Goal: Information Seeking & Learning: Learn about a topic

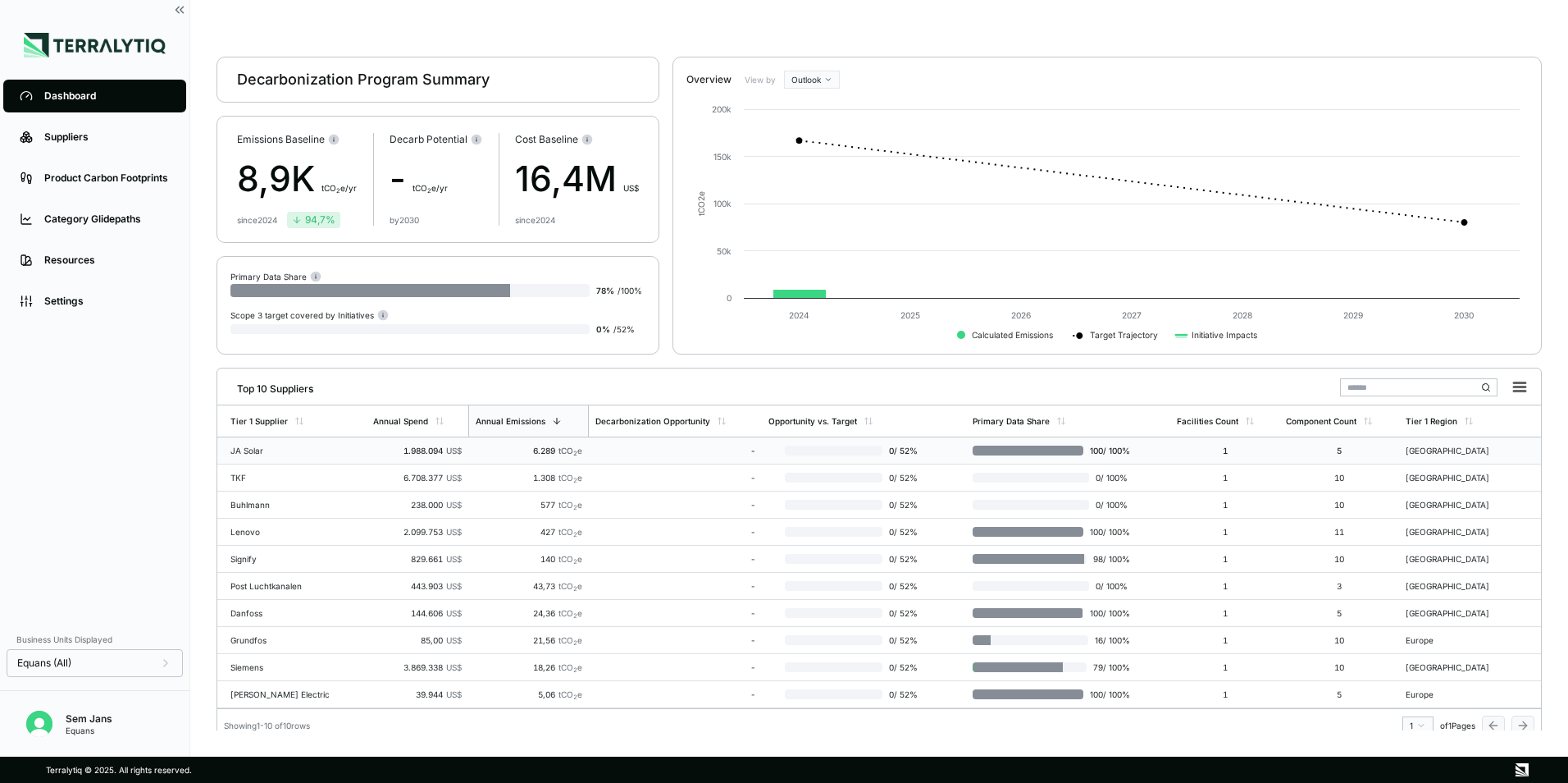
scroll to position [32, 0]
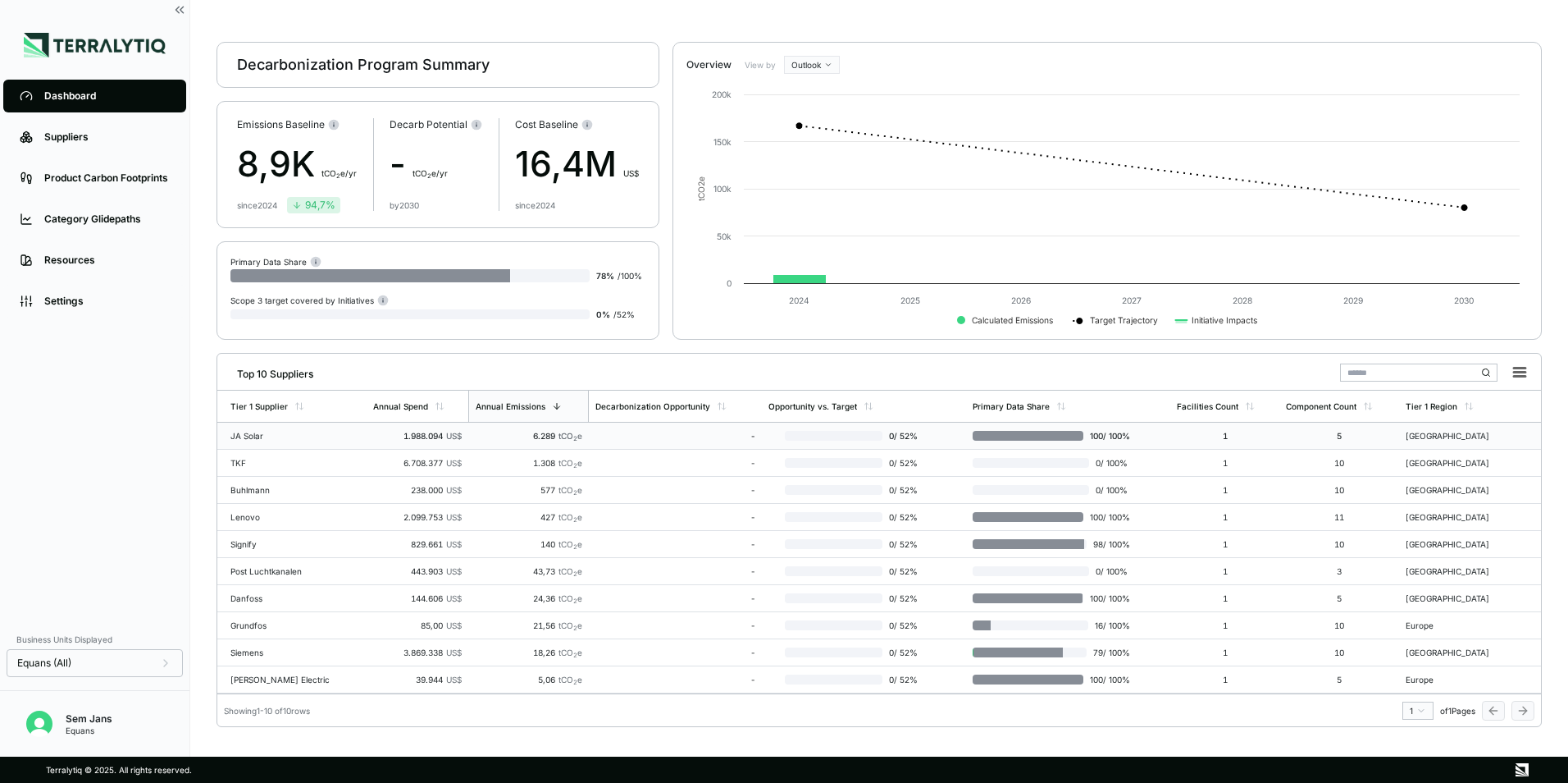
click at [247, 435] on div "JA Solar" at bounding box center [282, 435] width 105 height 9
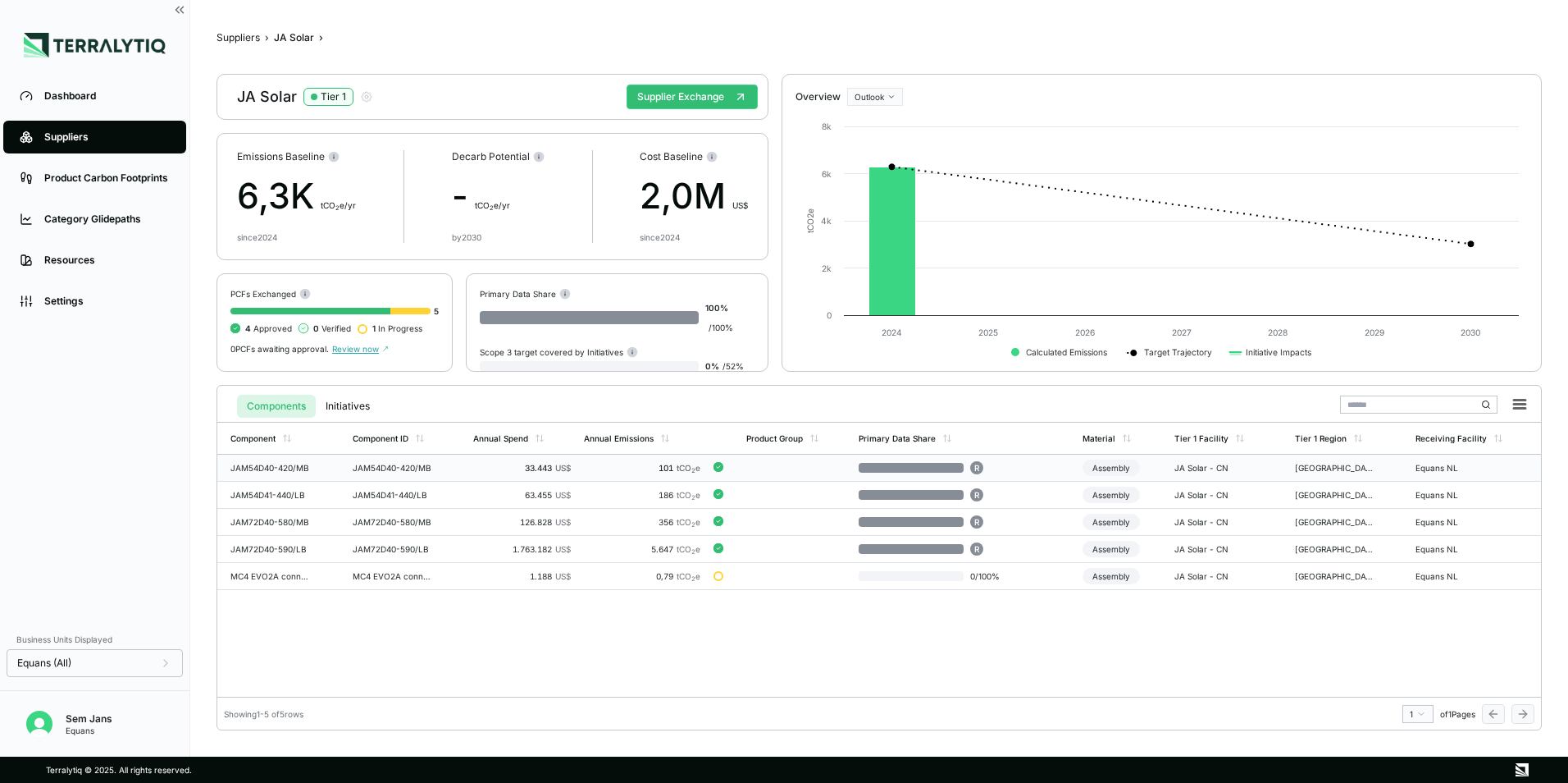
click at [625, 465] on div "101 tCO 2 e" at bounding box center [642, 467] width 117 height 9
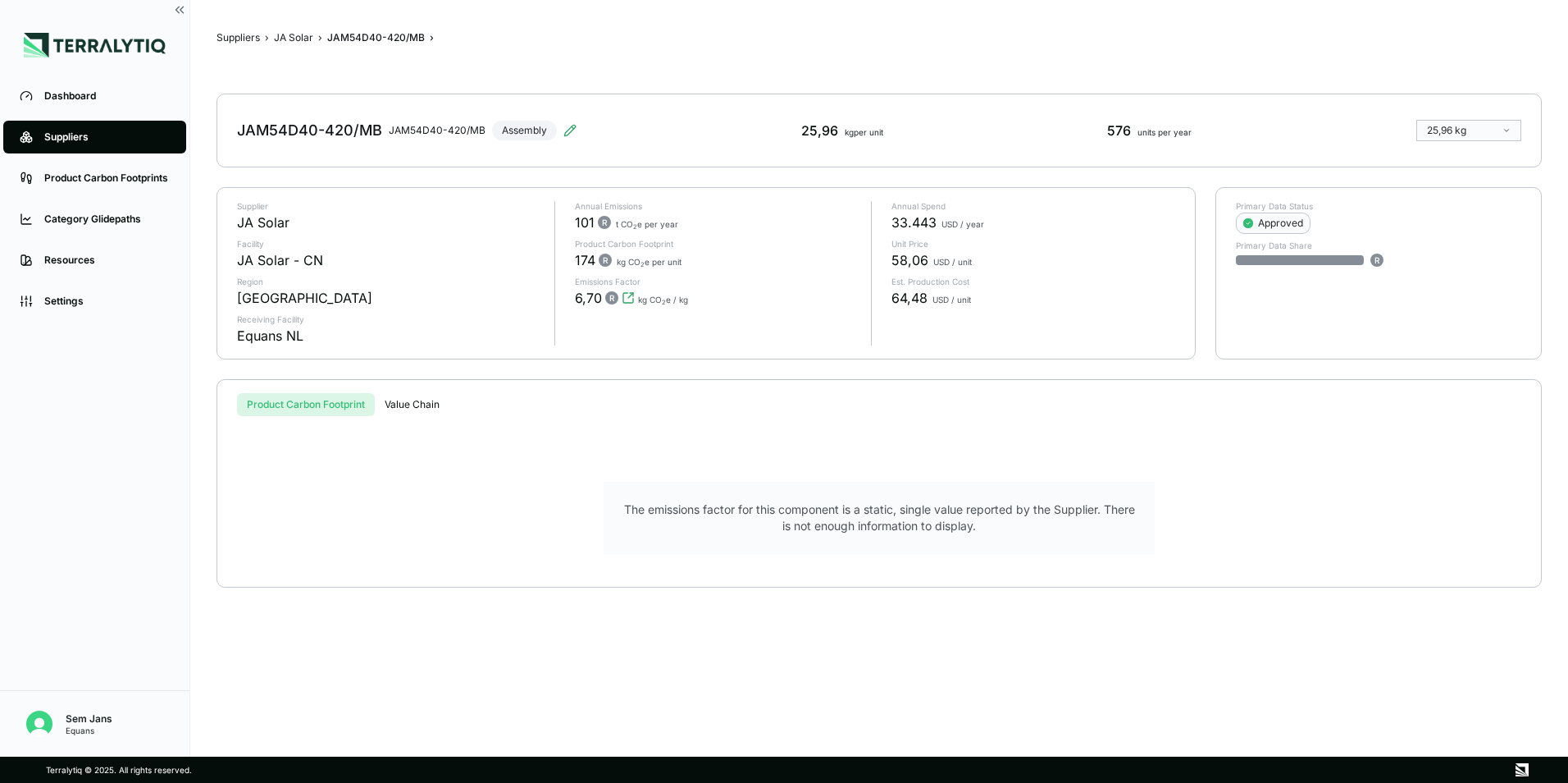
drag, startPoint x: 575, startPoint y: 133, endPoint x: 558, endPoint y: 134, distance: 17.0
click at [570, 133] on div "JAM54D40-420/MB JAM54D40-420/MB Assembly 25,96 kg per unit 576 units per year 2…" at bounding box center [879, 131] width 1325 height 74
click at [568, 131] on icon at bounding box center [570, 131] width 13 height 13
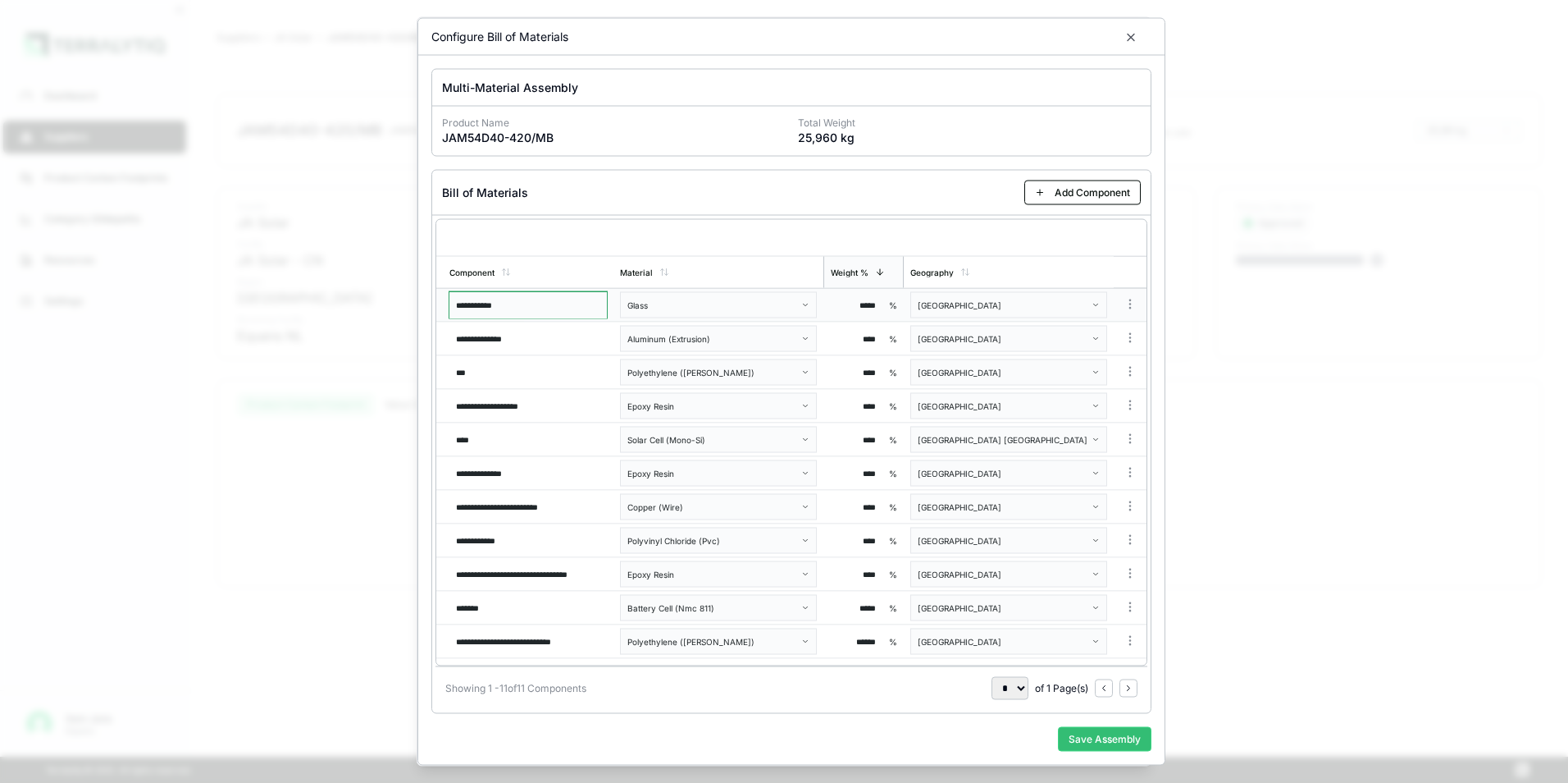
click at [517, 307] on input "**********" at bounding box center [528, 305] width 157 height 27
click at [1124, 34] on div "Configure Bill of Materials" at bounding box center [791, 37] width 747 height 37
click at [1129, 43] on icon "button" at bounding box center [1131, 38] width 13 height 13
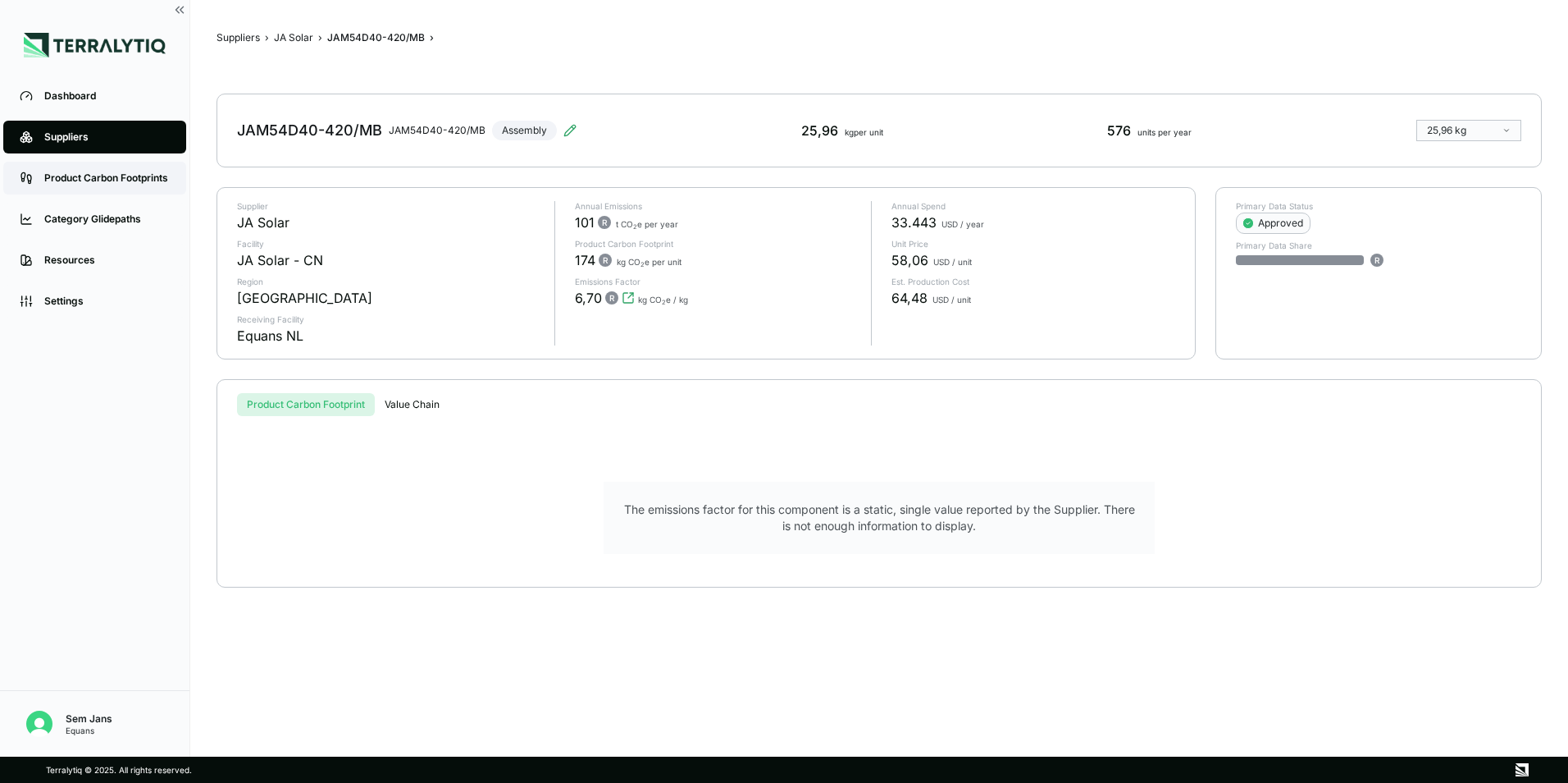
click at [107, 180] on div "Product Carbon Footprints" at bounding box center [107, 178] width 125 height 13
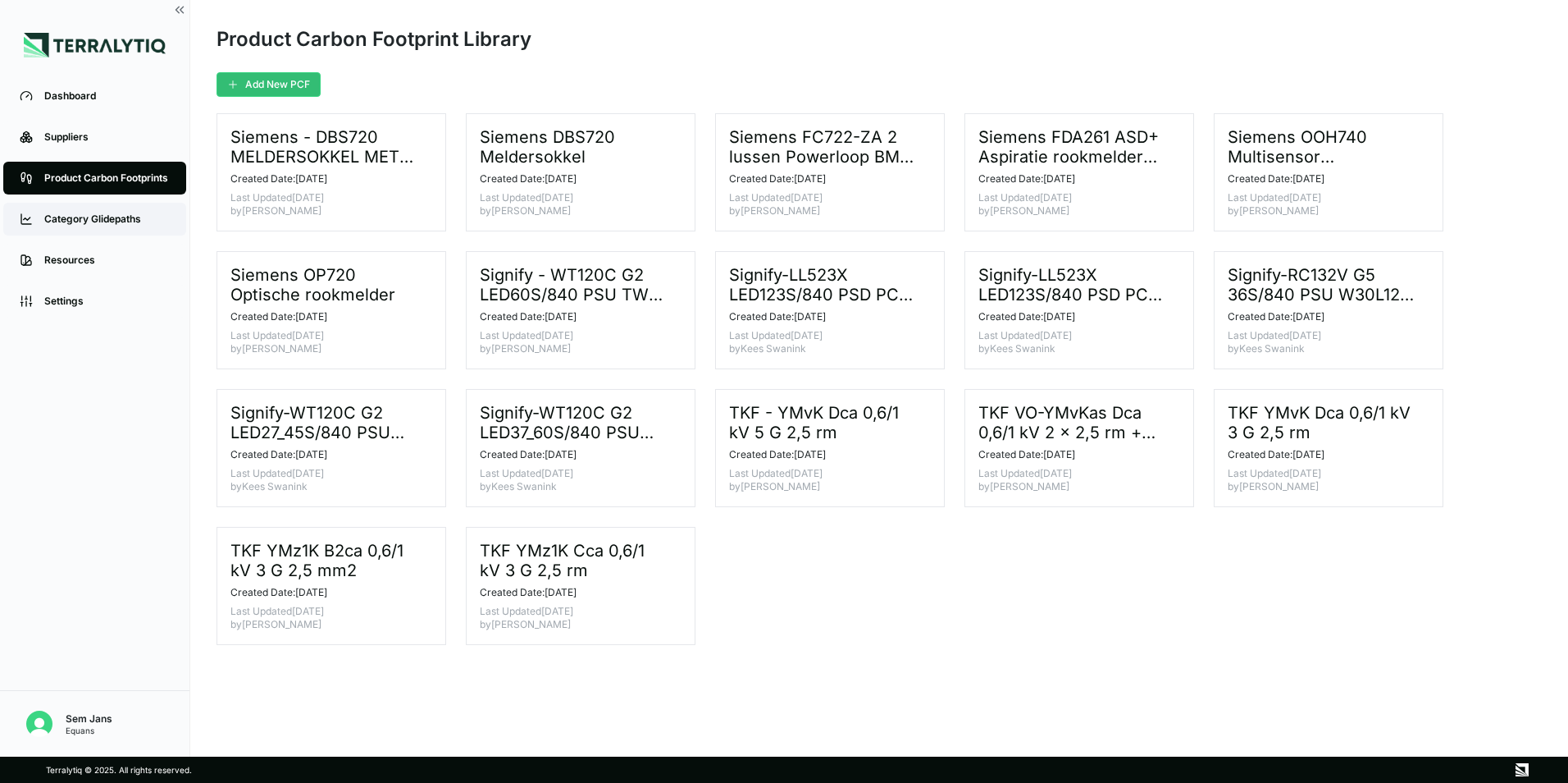
click at [116, 221] on div "Category Glidepaths" at bounding box center [107, 219] width 125 height 13
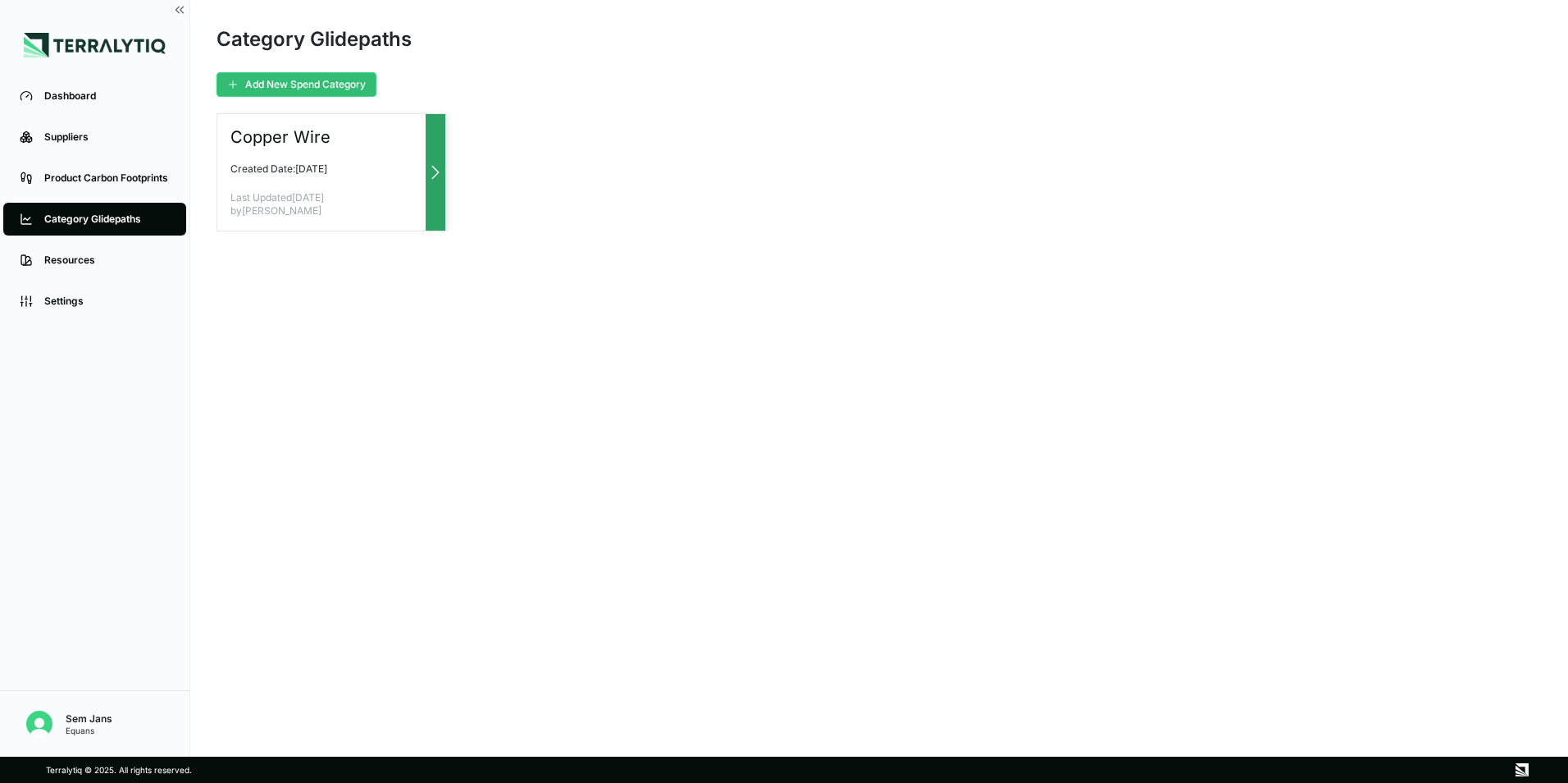
click at [219, 157] on main "Category Glidepaths Add New Spend Category Copper Wire Created Date: [DATE] Las…" at bounding box center [879, 378] width 1378 height 756
click at [252, 156] on div "Copper Wire Created Date: [DATE] Last Updated [DATE] by [PERSON_NAME]" at bounding box center [332, 172] width 229 height 118
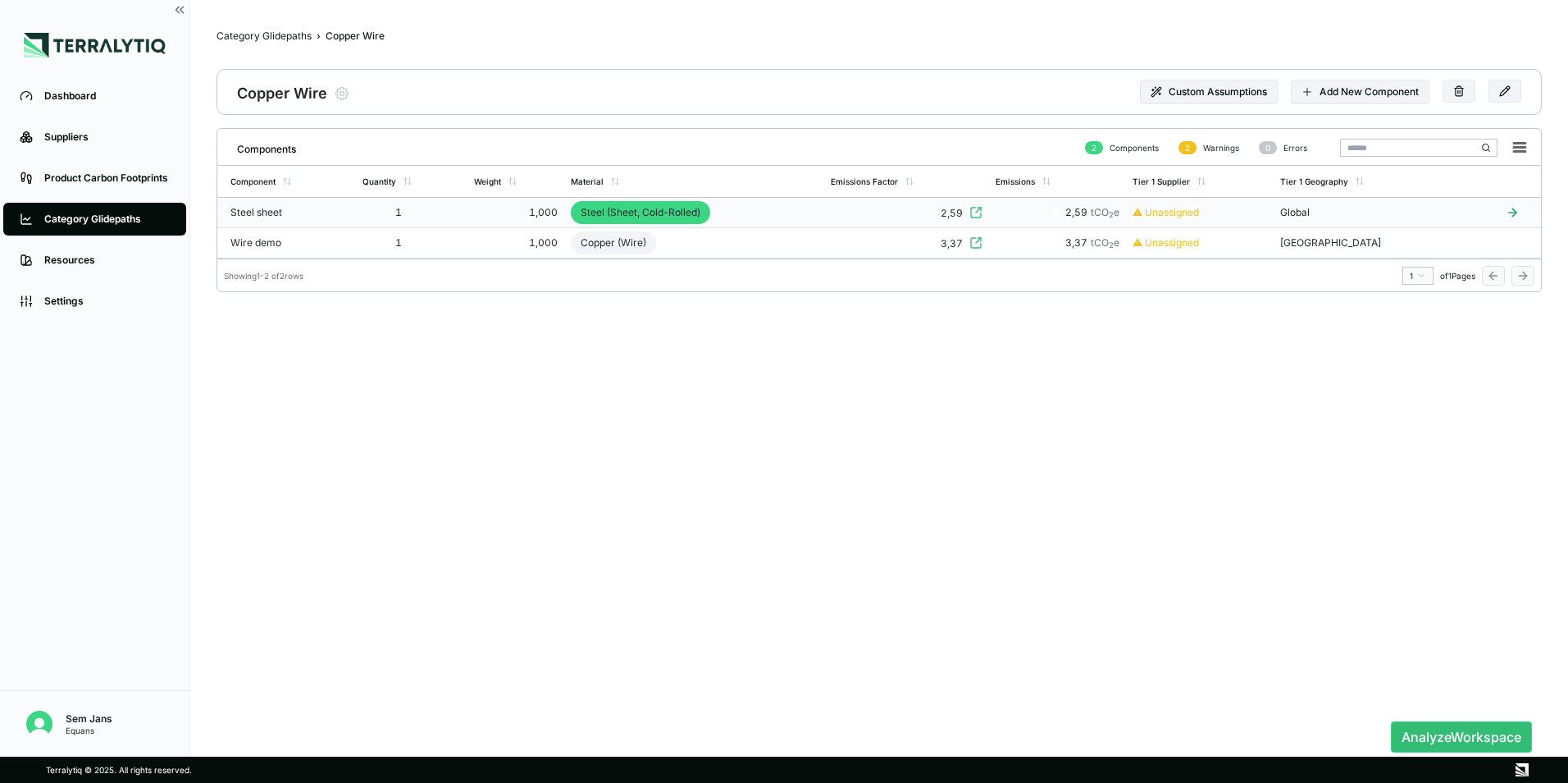
click at [283, 214] on div "Steel sheet" at bounding box center [269, 212] width 79 height 13
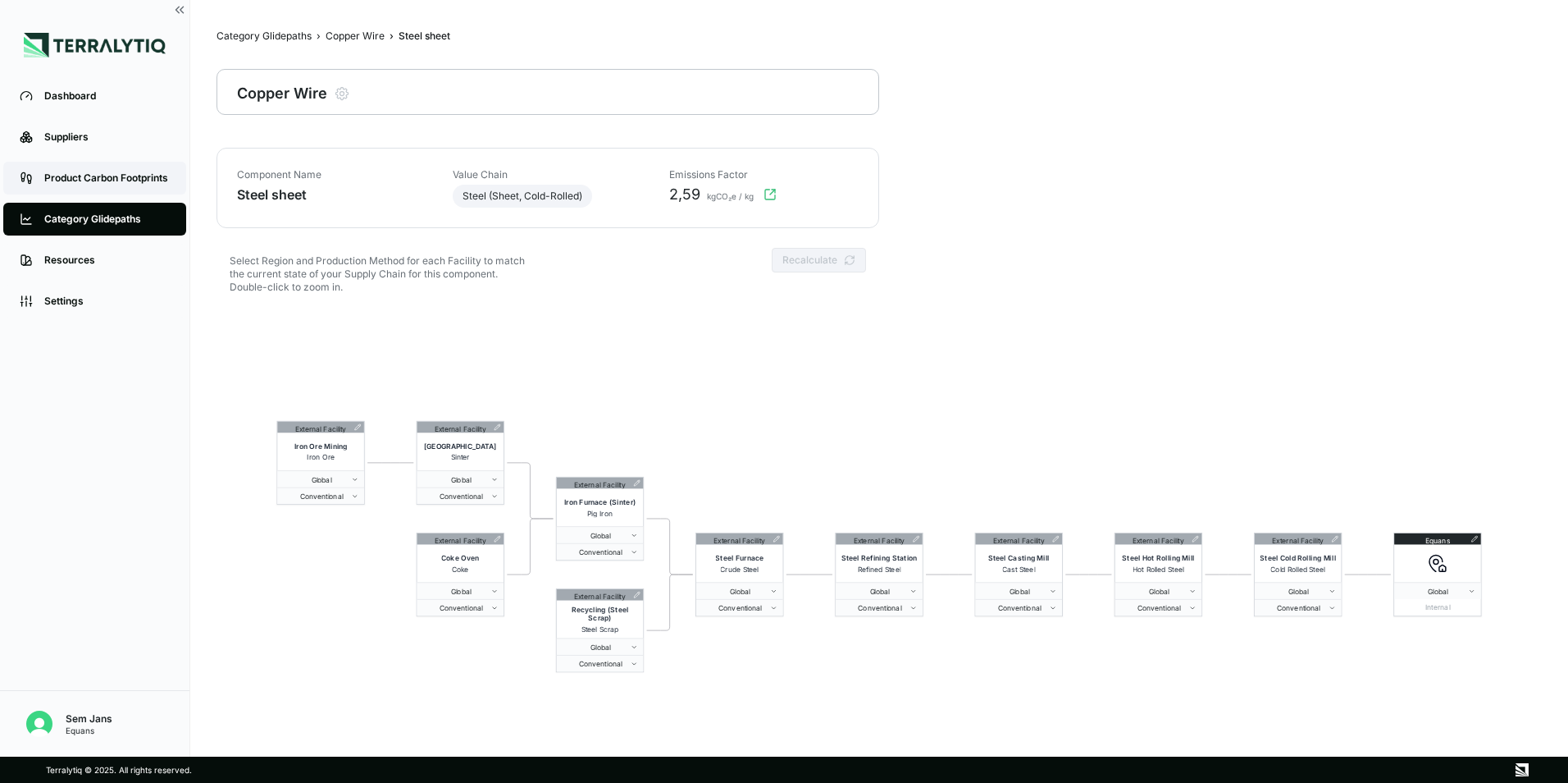
click at [67, 168] on link "Product Carbon Footprints" at bounding box center [94, 178] width 183 height 33
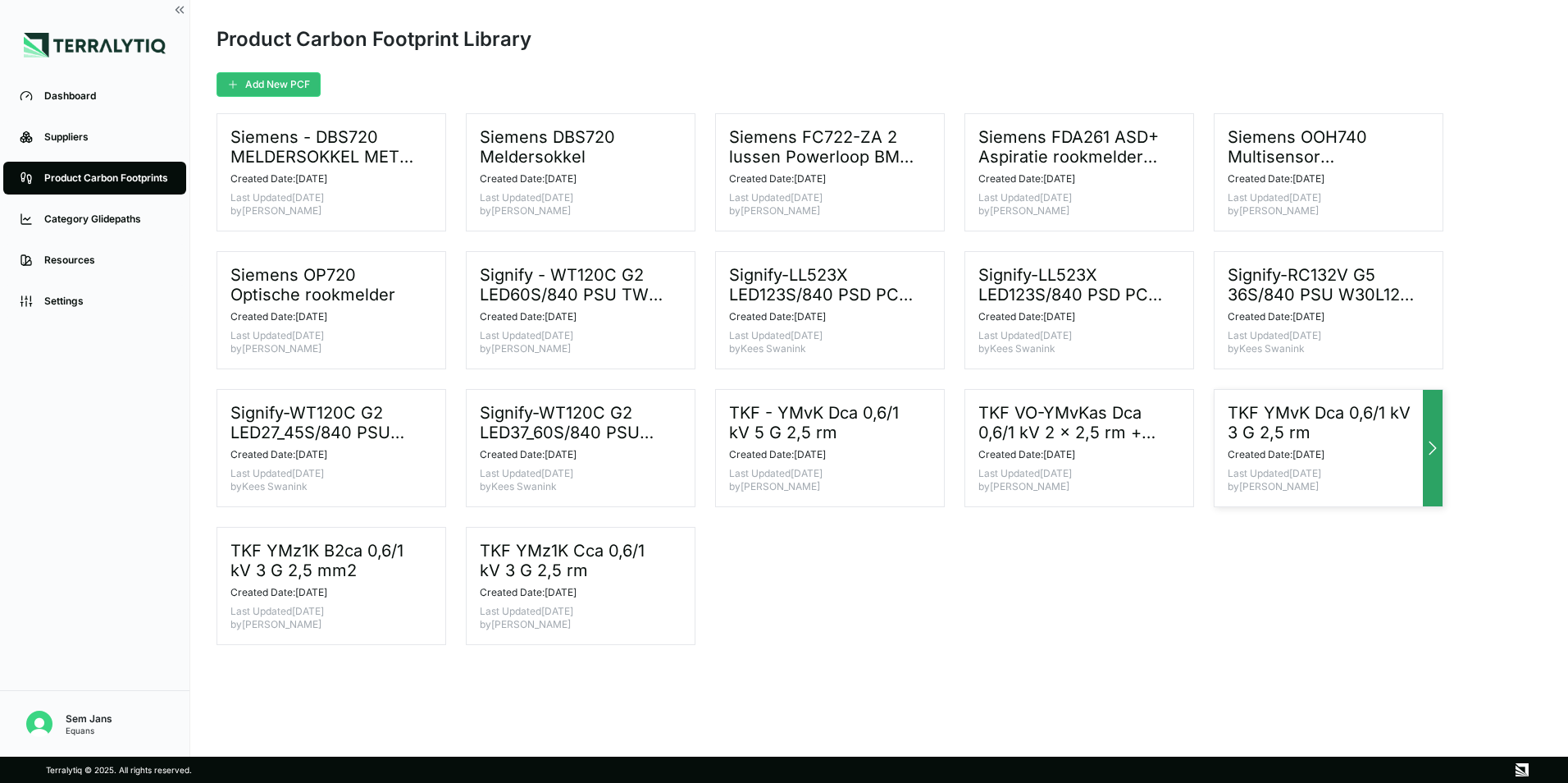
click at [1316, 440] on h3 "TKF YMvK Dca 0,6/1 kV 3 G 2,5 rm" at bounding box center [1322, 423] width 189 height 40
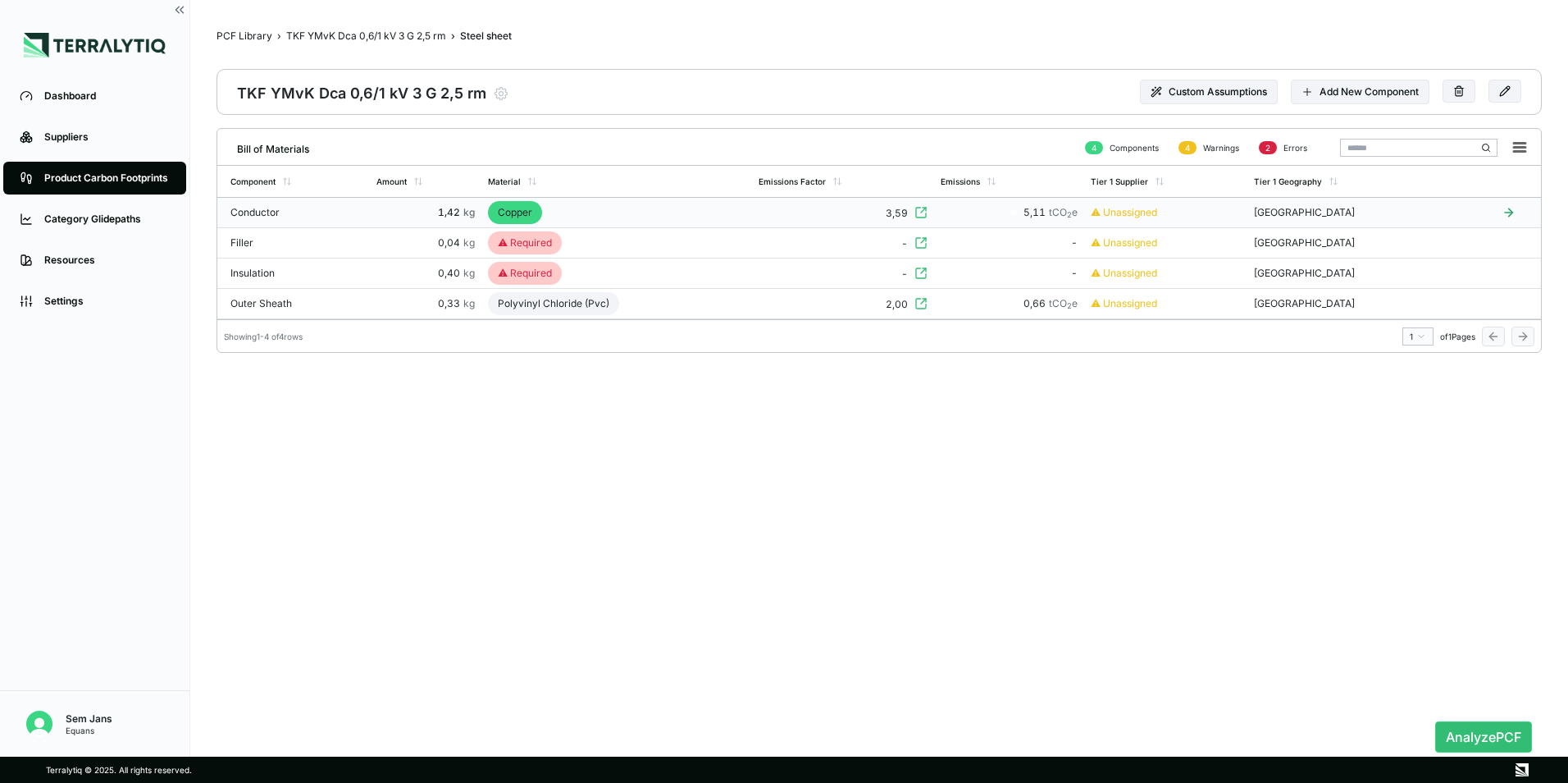
click at [341, 210] on td "Conductor" at bounding box center [293, 213] width 153 height 30
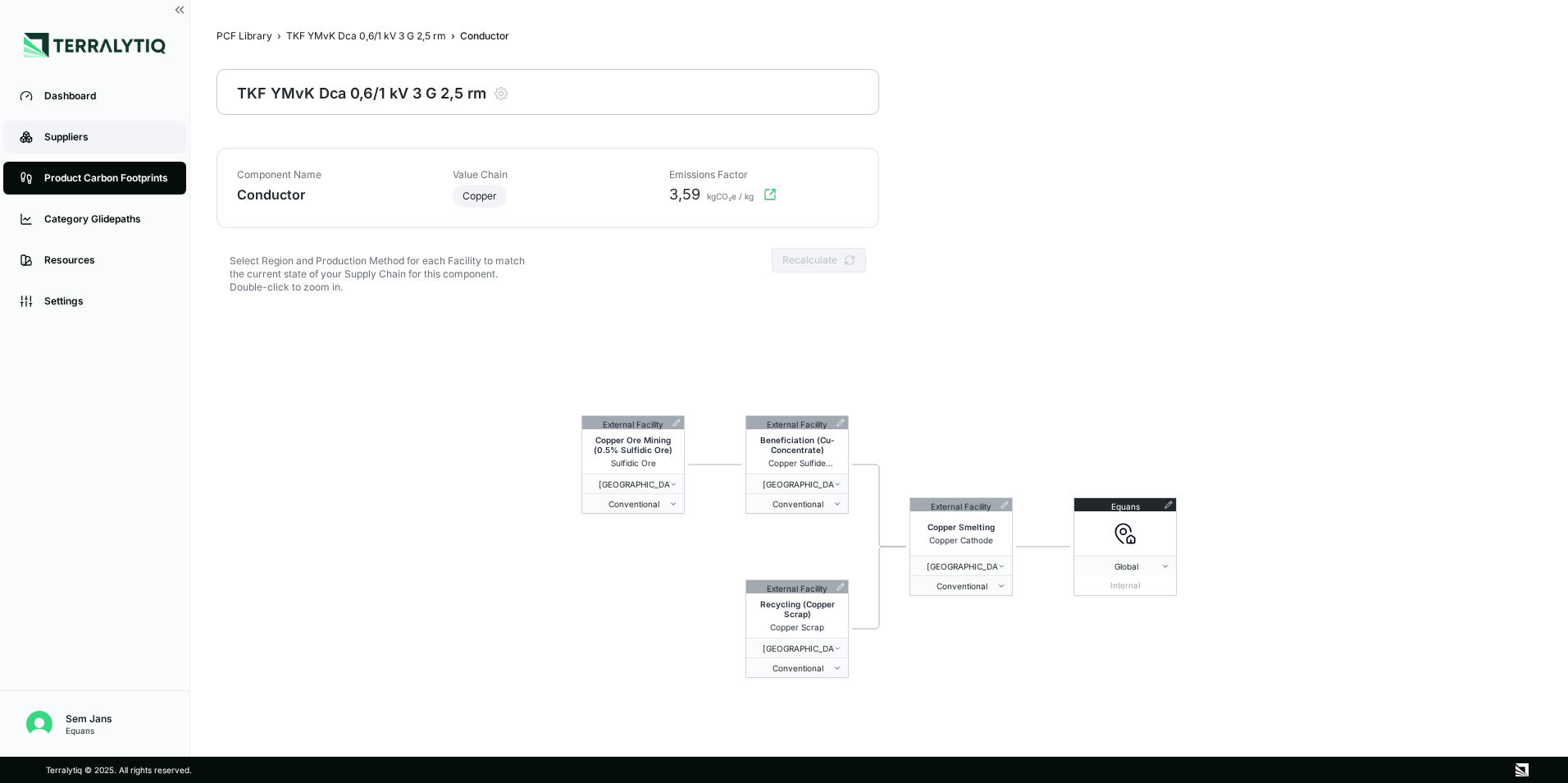
click at [104, 143] on div "Suppliers" at bounding box center [107, 137] width 125 height 13
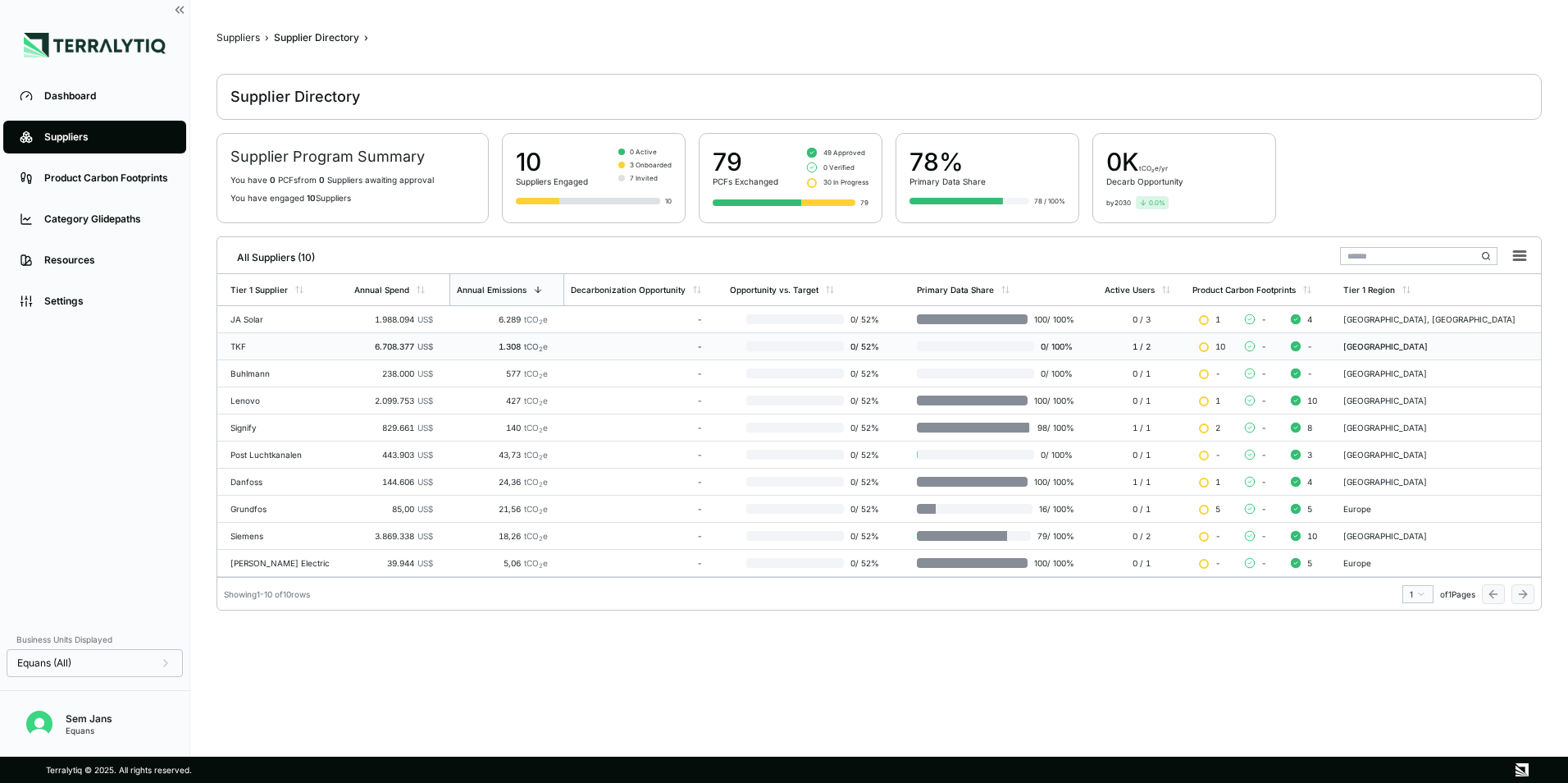
click at [265, 345] on div "TKF" at bounding box center [285, 346] width 111 height 9
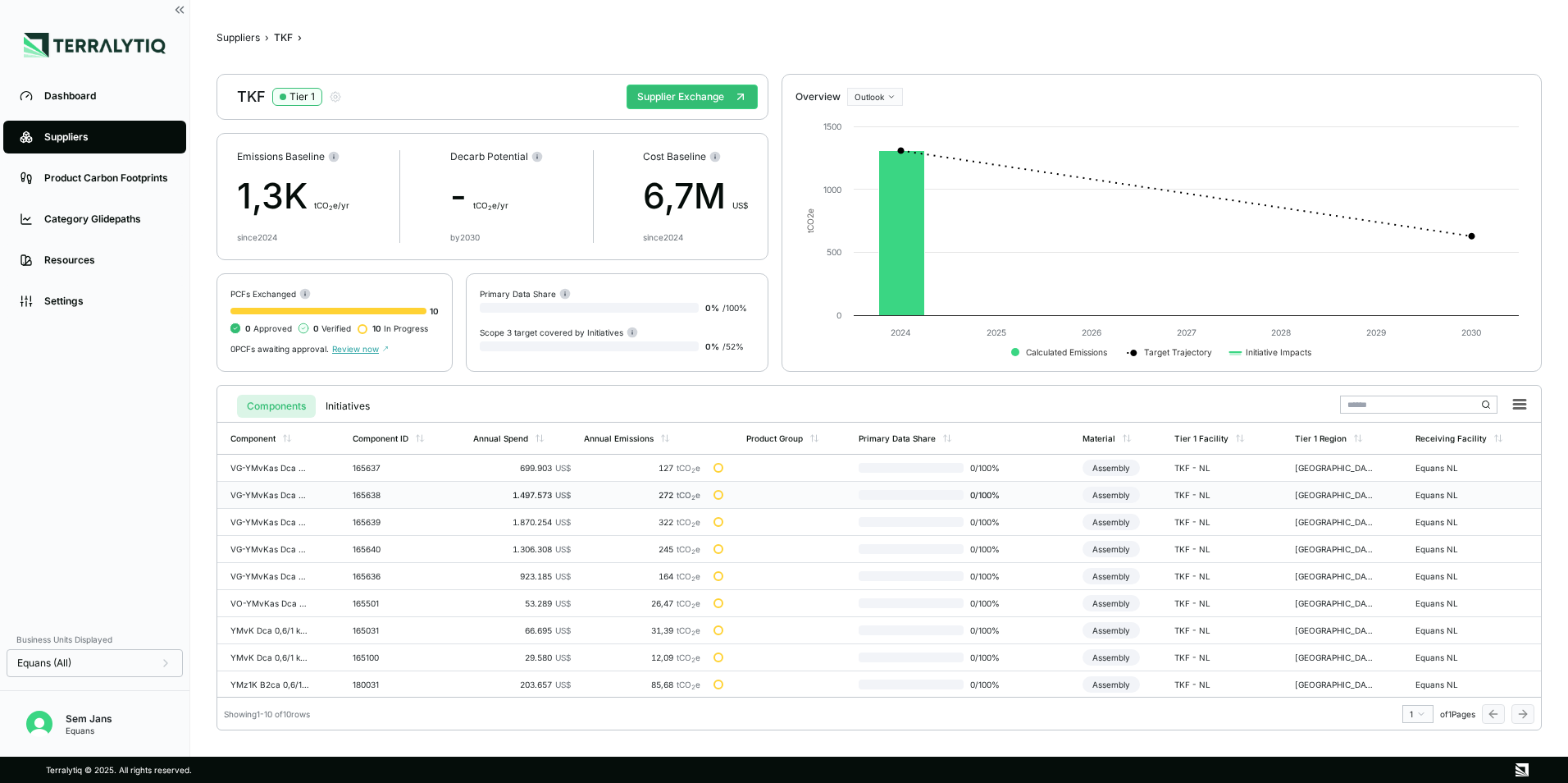
click at [491, 500] on td "1.497.573 US$" at bounding box center [522, 495] width 111 height 27
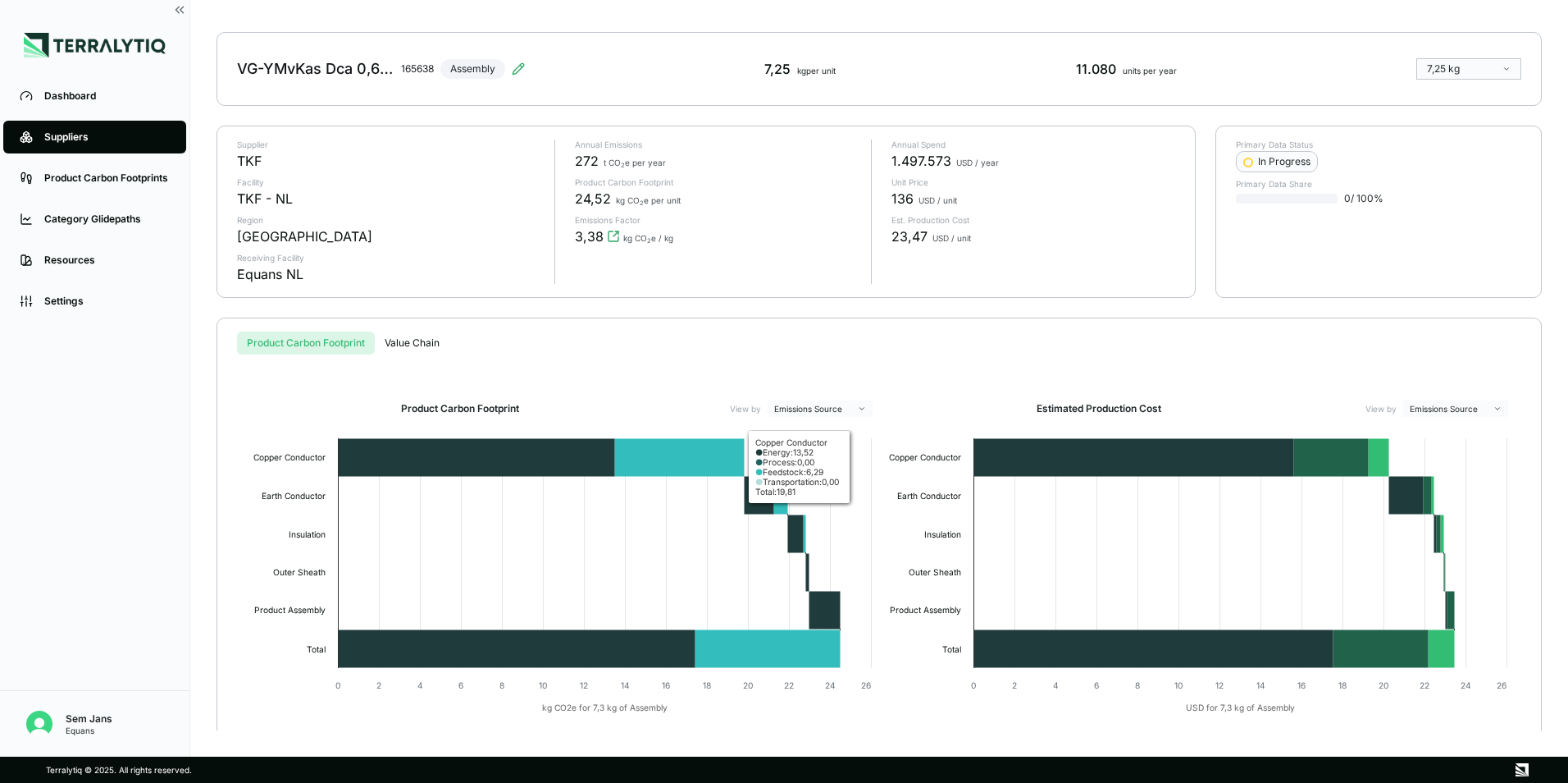
scroll to position [103, 0]
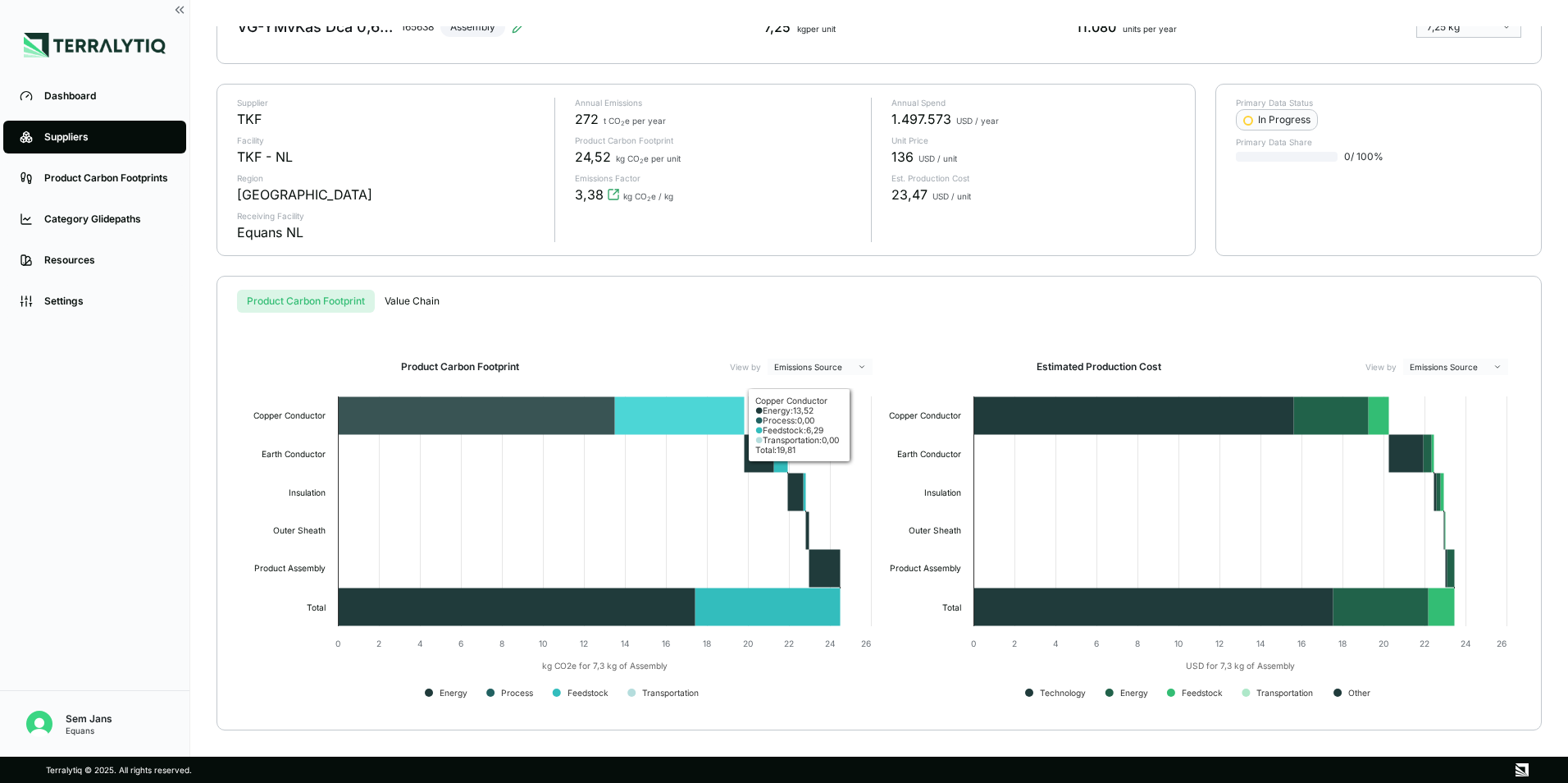
click at [526, 410] on icon at bounding box center [477, 416] width 278 height 38
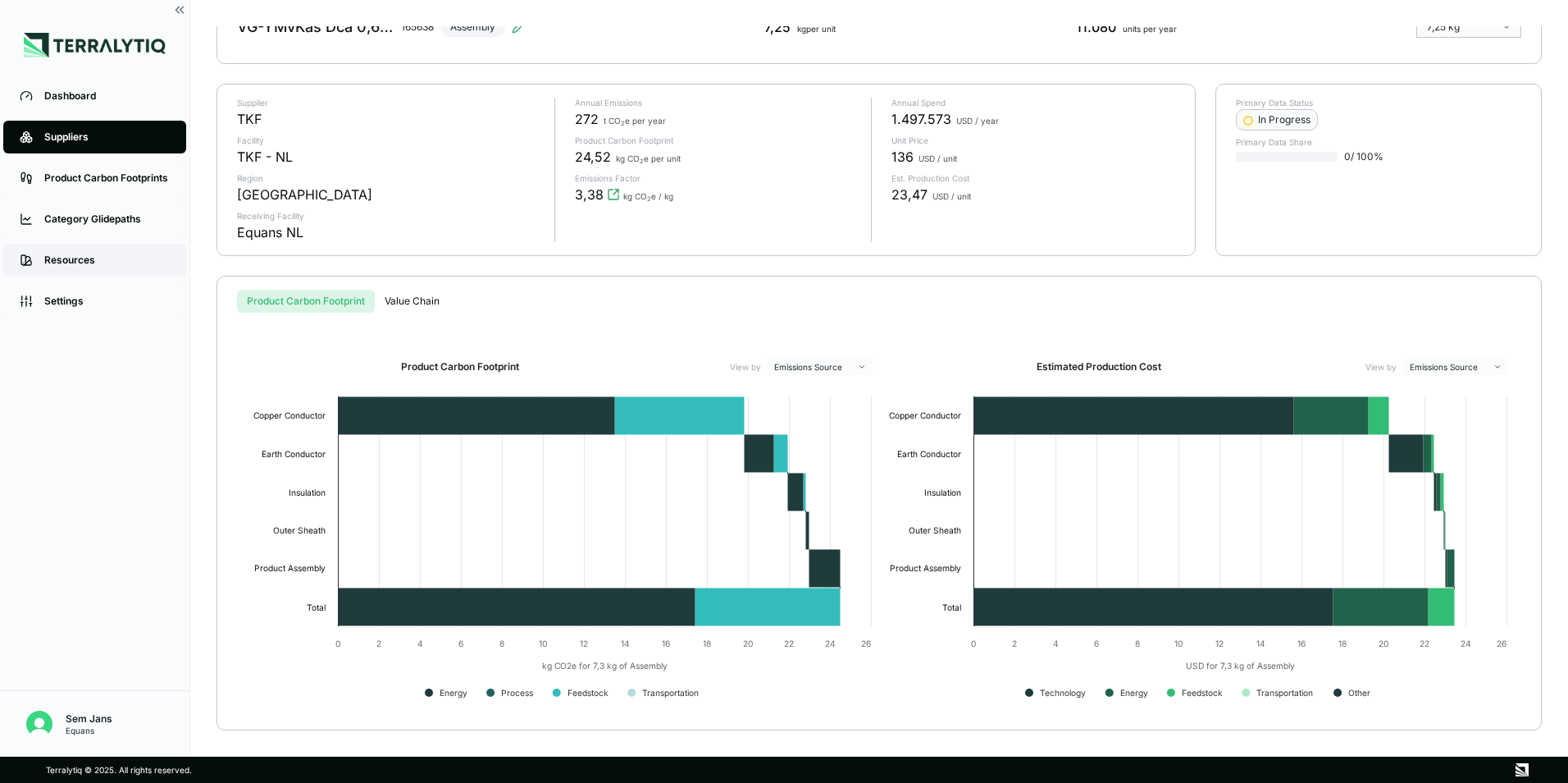
click at [105, 270] on link "Resources" at bounding box center [94, 260] width 183 height 33
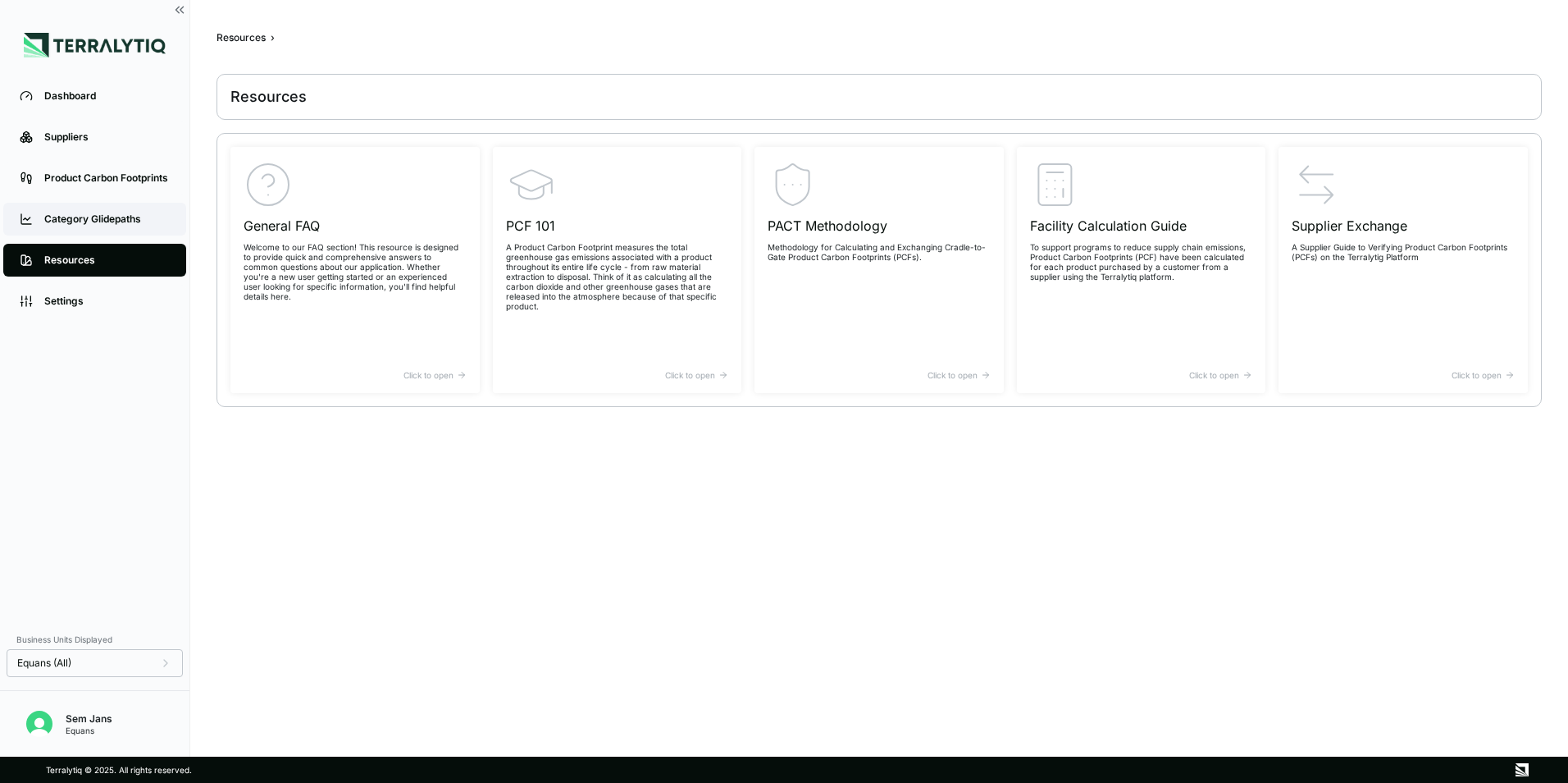
click at [88, 210] on link "Category Glidepaths" at bounding box center [94, 219] width 183 height 33
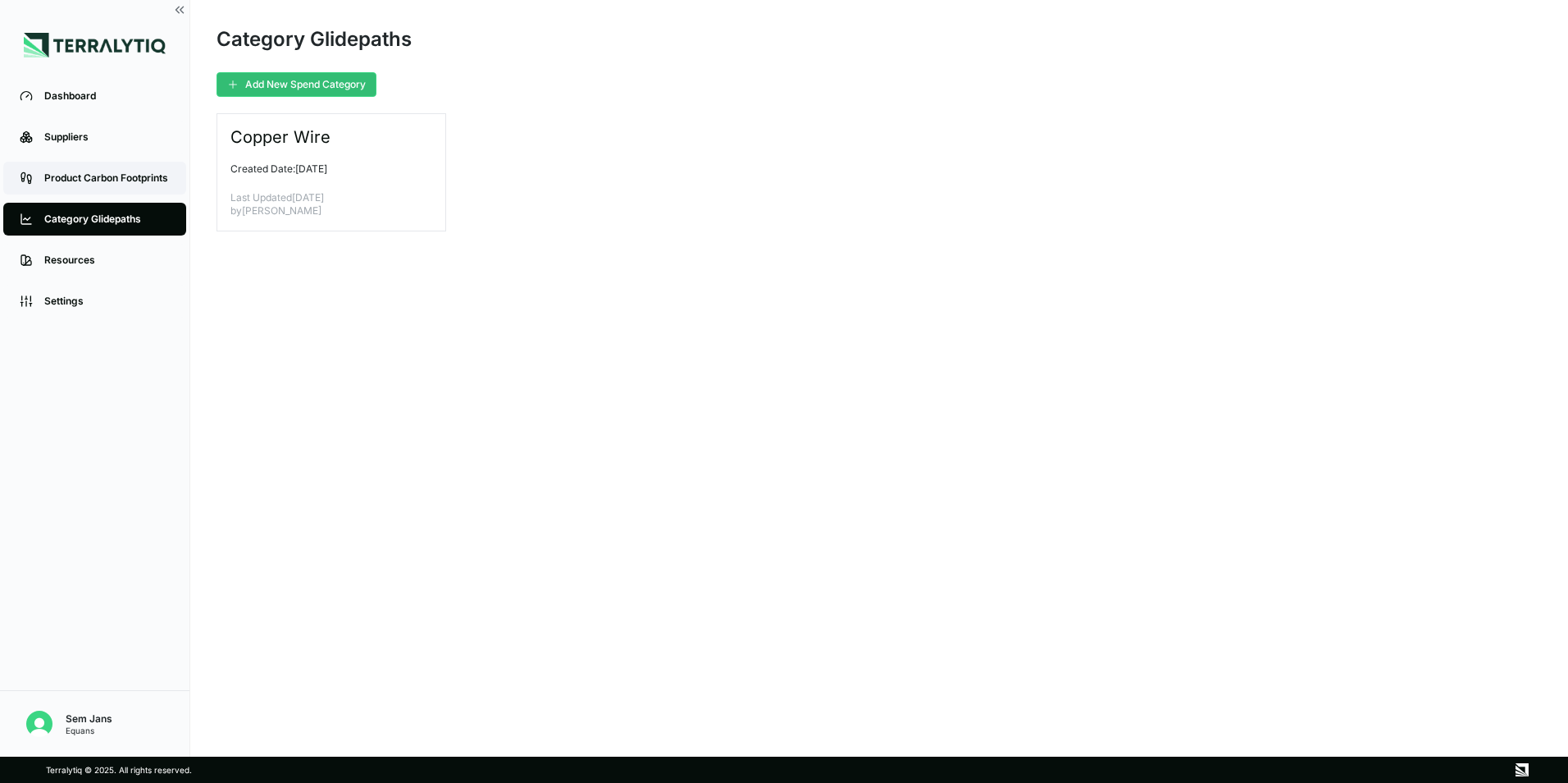
click at [103, 176] on div "Product Carbon Footprints" at bounding box center [107, 178] width 125 height 13
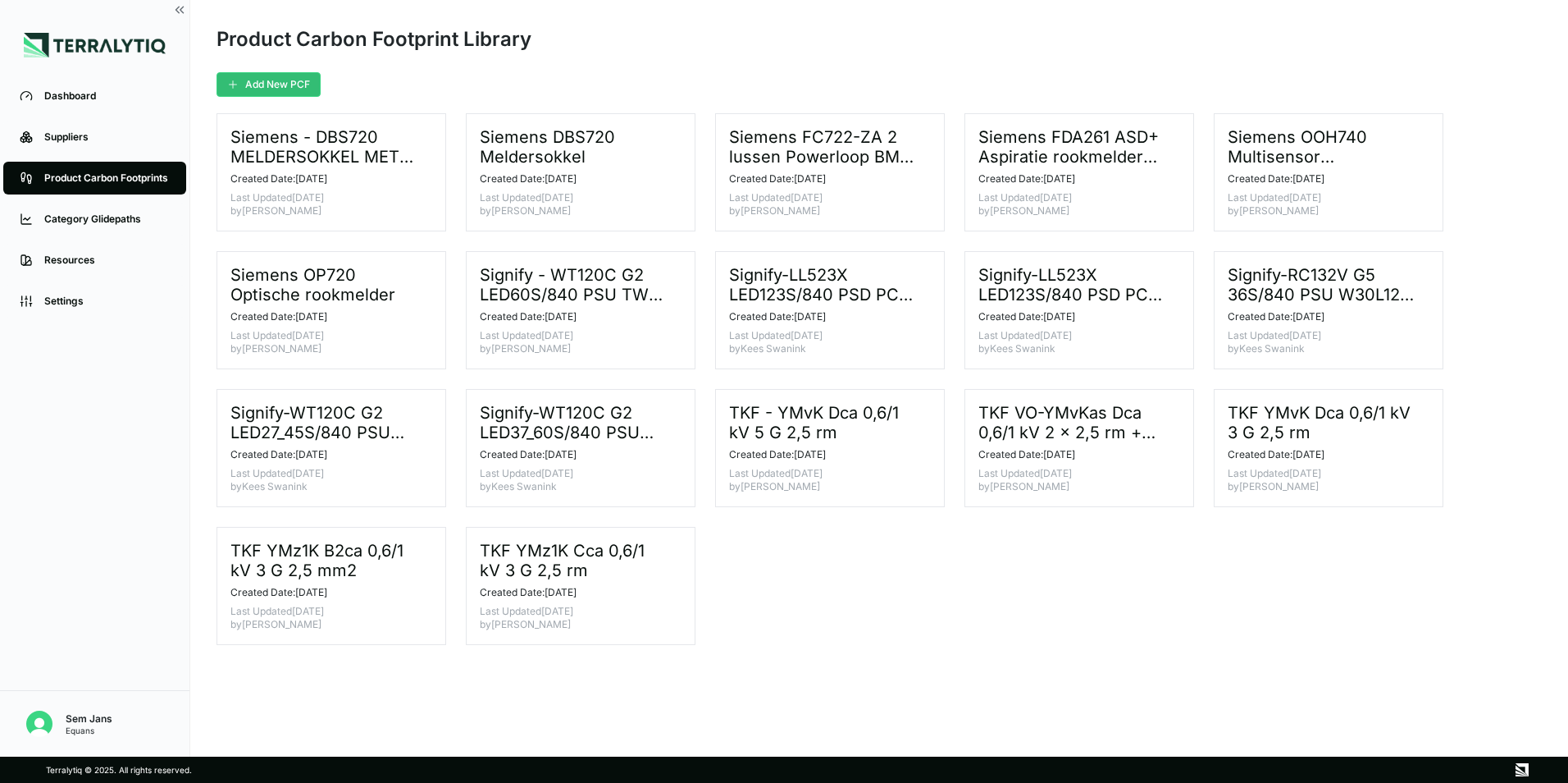
click at [344, 386] on div "Siemens - DBS720 MELDERSOKKEL MET GEÏNTEGREERDE AL Created Date: [DATE] Last Up…" at bounding box center [879, 378] width 1325 height 532
click at [375, 317] on p "Created Date: [DATE]" at bounding box center [324, 317] width 189 height 13
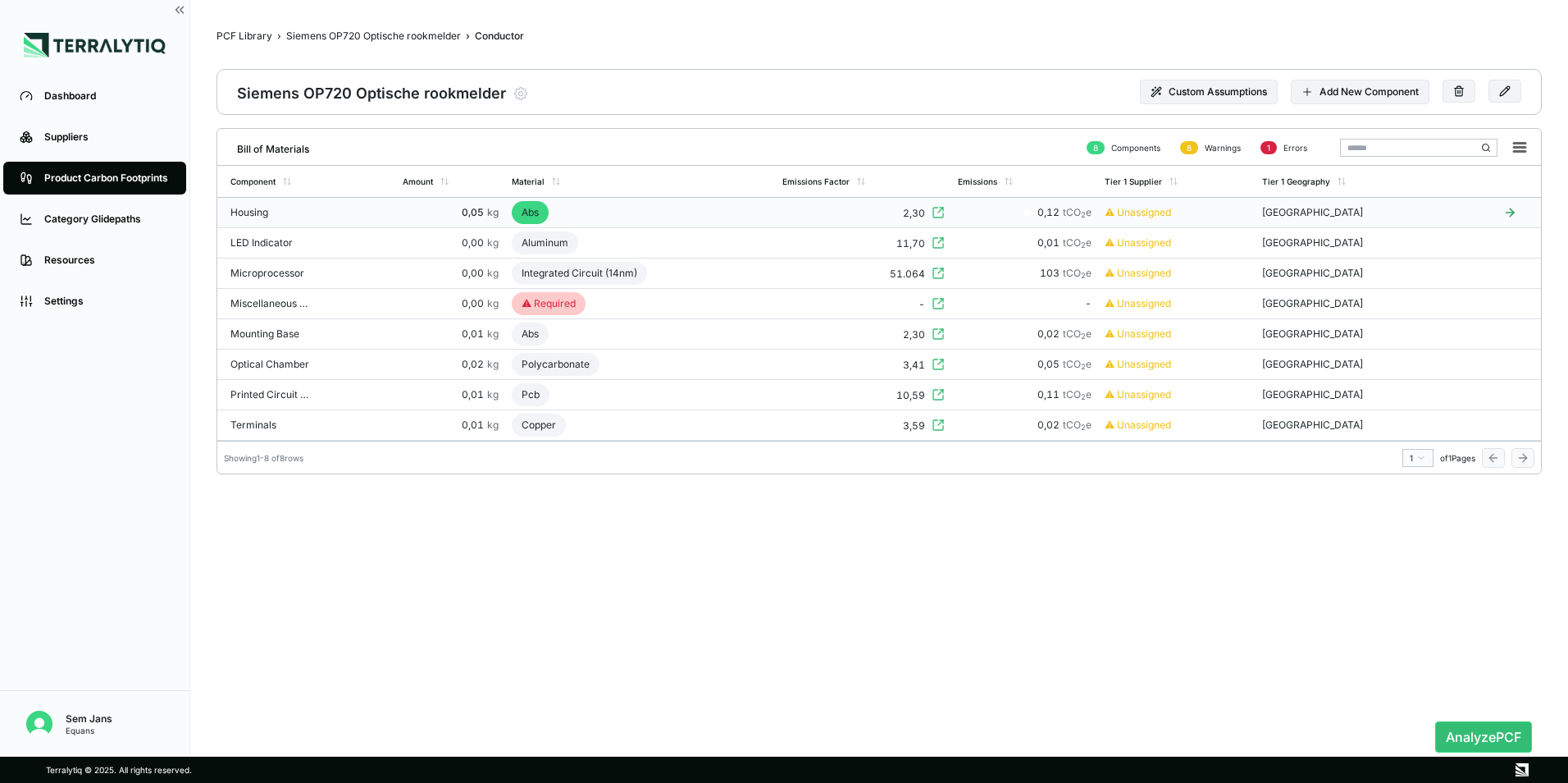
click at [340, 205] on td "Housing" at bounding box center [306, 213] width 179 height 30
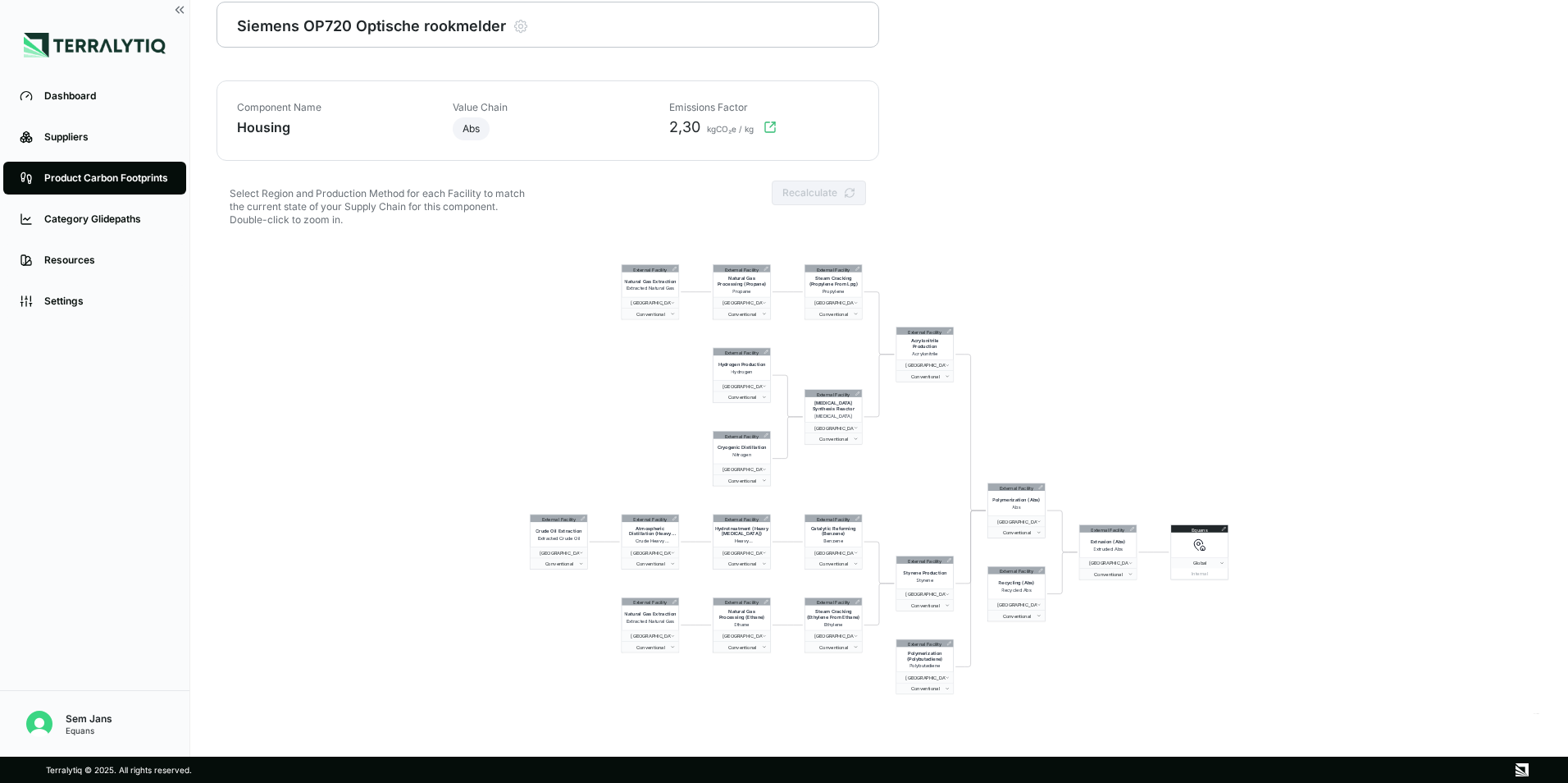
scroll to position [79, 0]
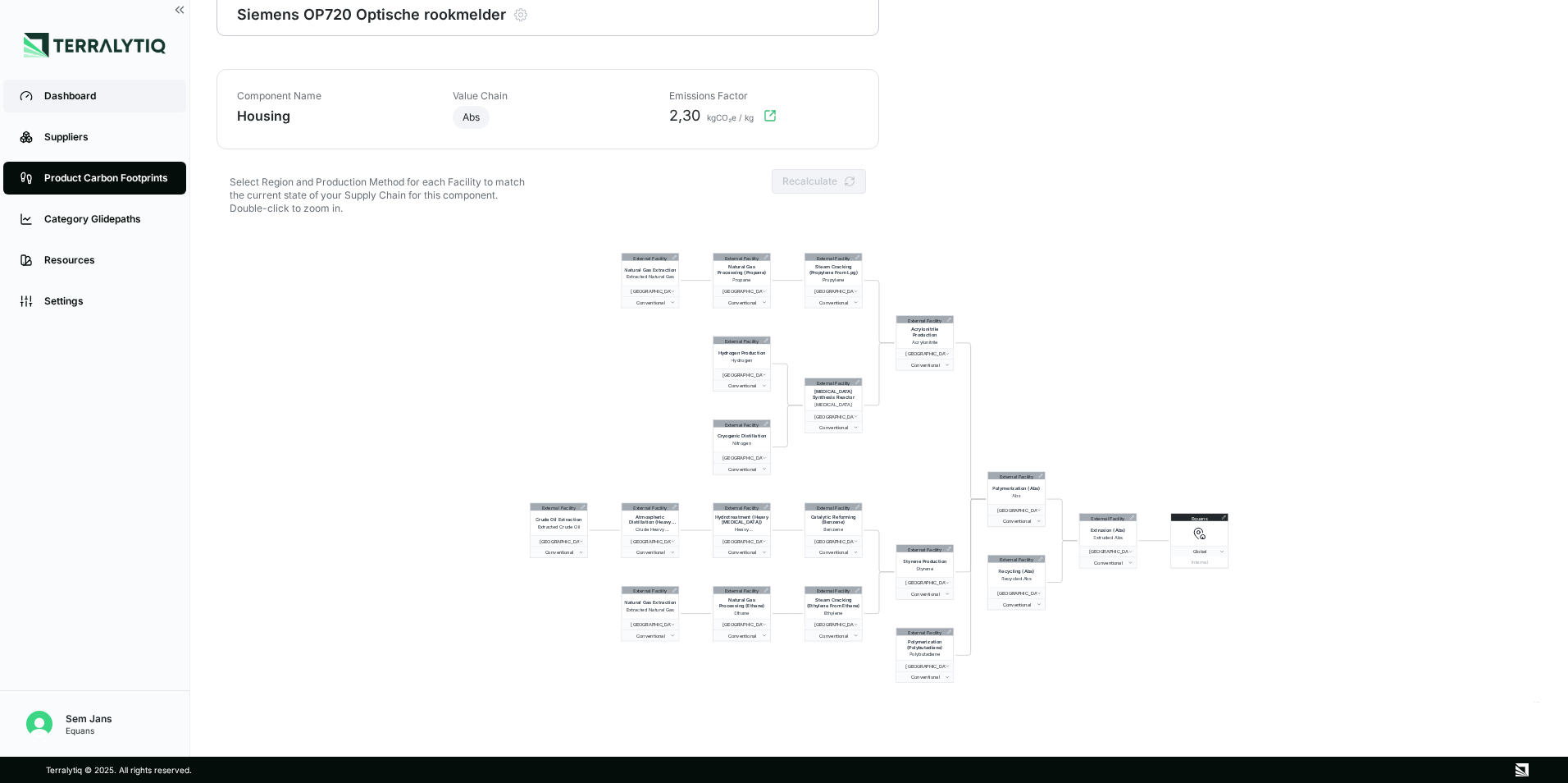
click at [49, 99] on div "Dashboard" at bounding box center [107, 96] width 125 height 13
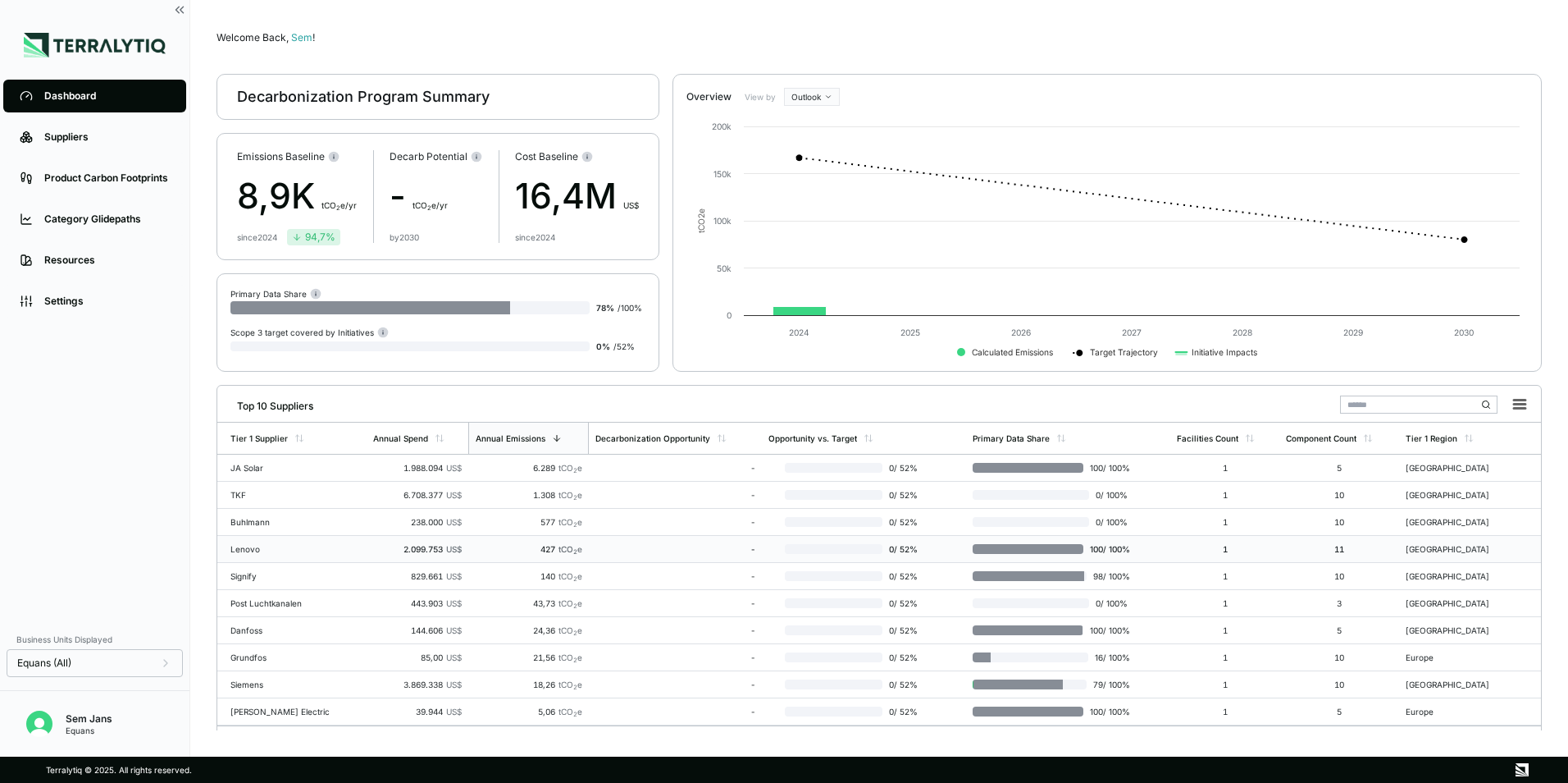
click at [302, 559] on td "Lenovo" at bounding box center [292, 549] width 150 height 27
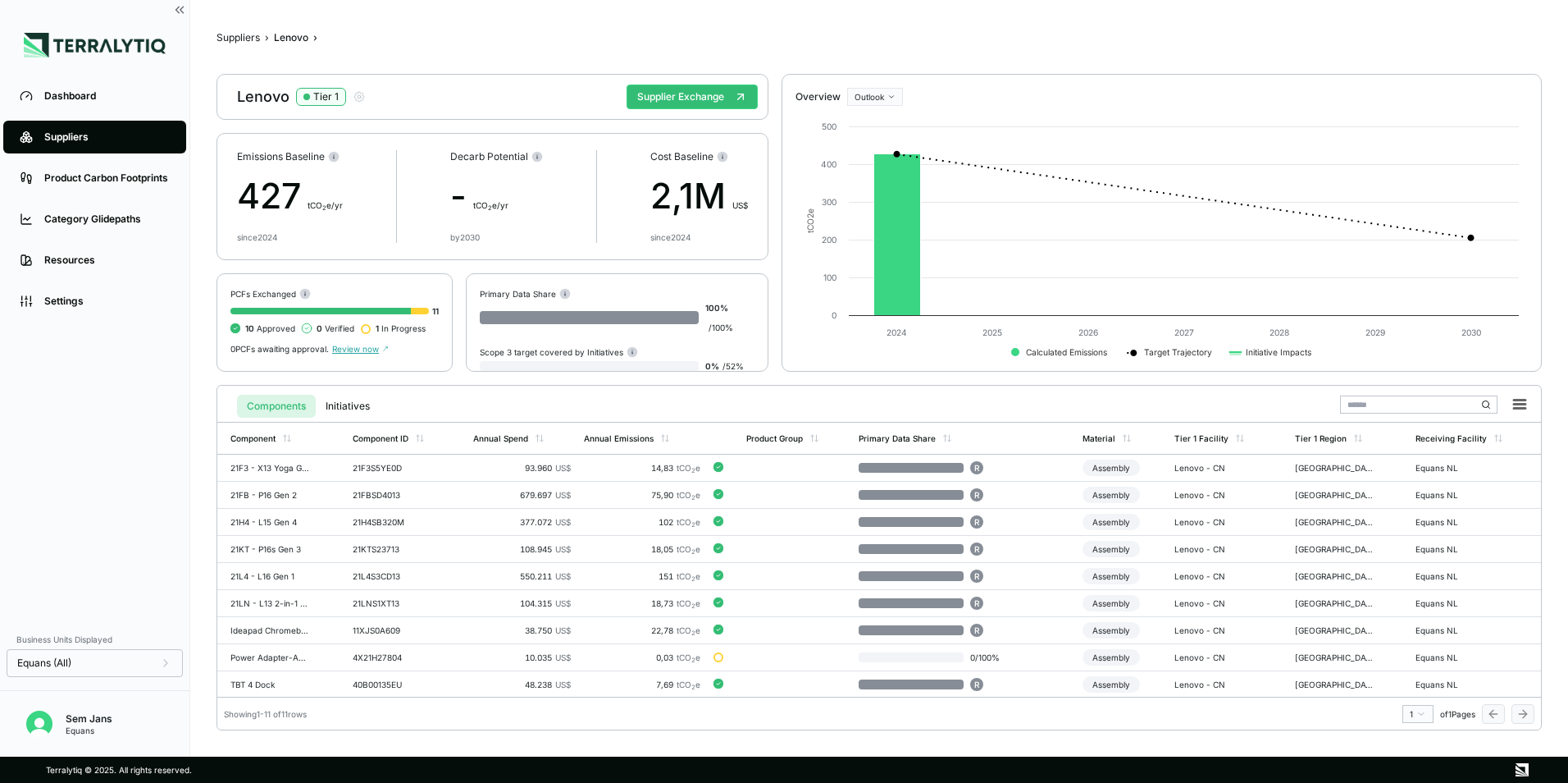
click at [47, 135] on div "Suppliers" at bounding box center [107, 137] width 125 height 13
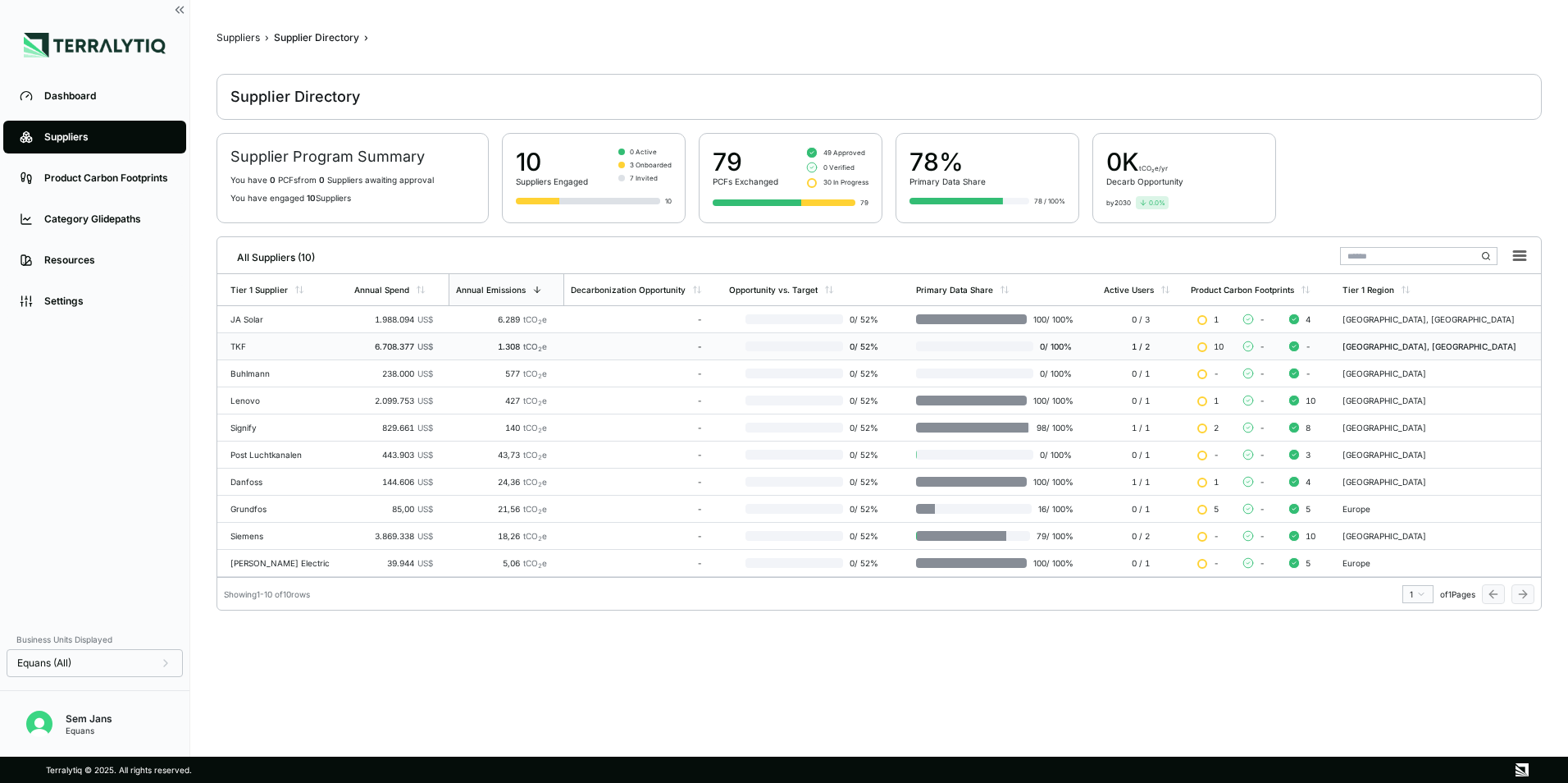
click at [264, 349] on div "TKF" at bounding box center [285, 346] width 111 height 9
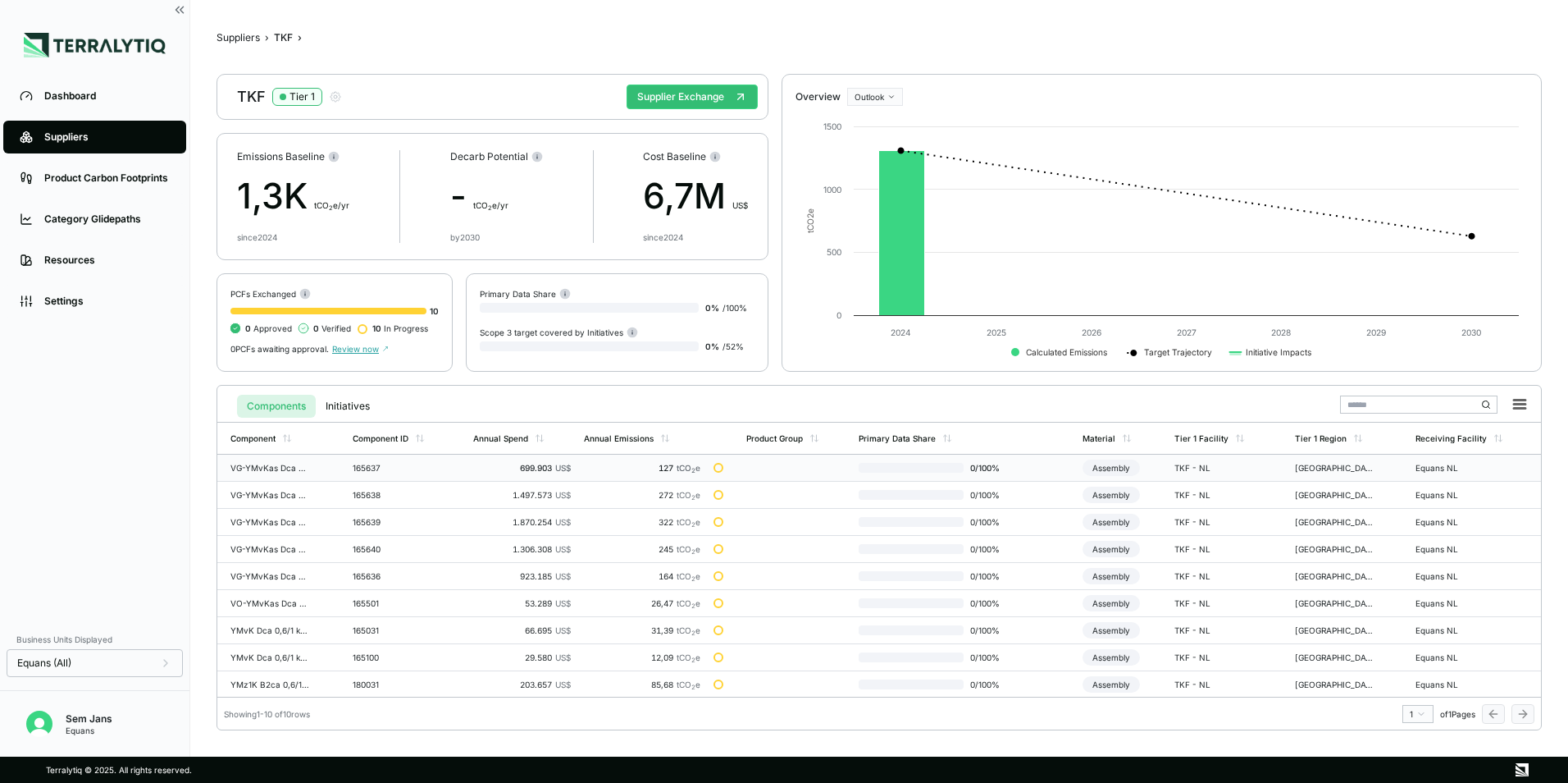
click at [1375, 463] on td "[GEOGRAPHIC_DATA]" at bounding box center [1348, 468] width 120 height 27
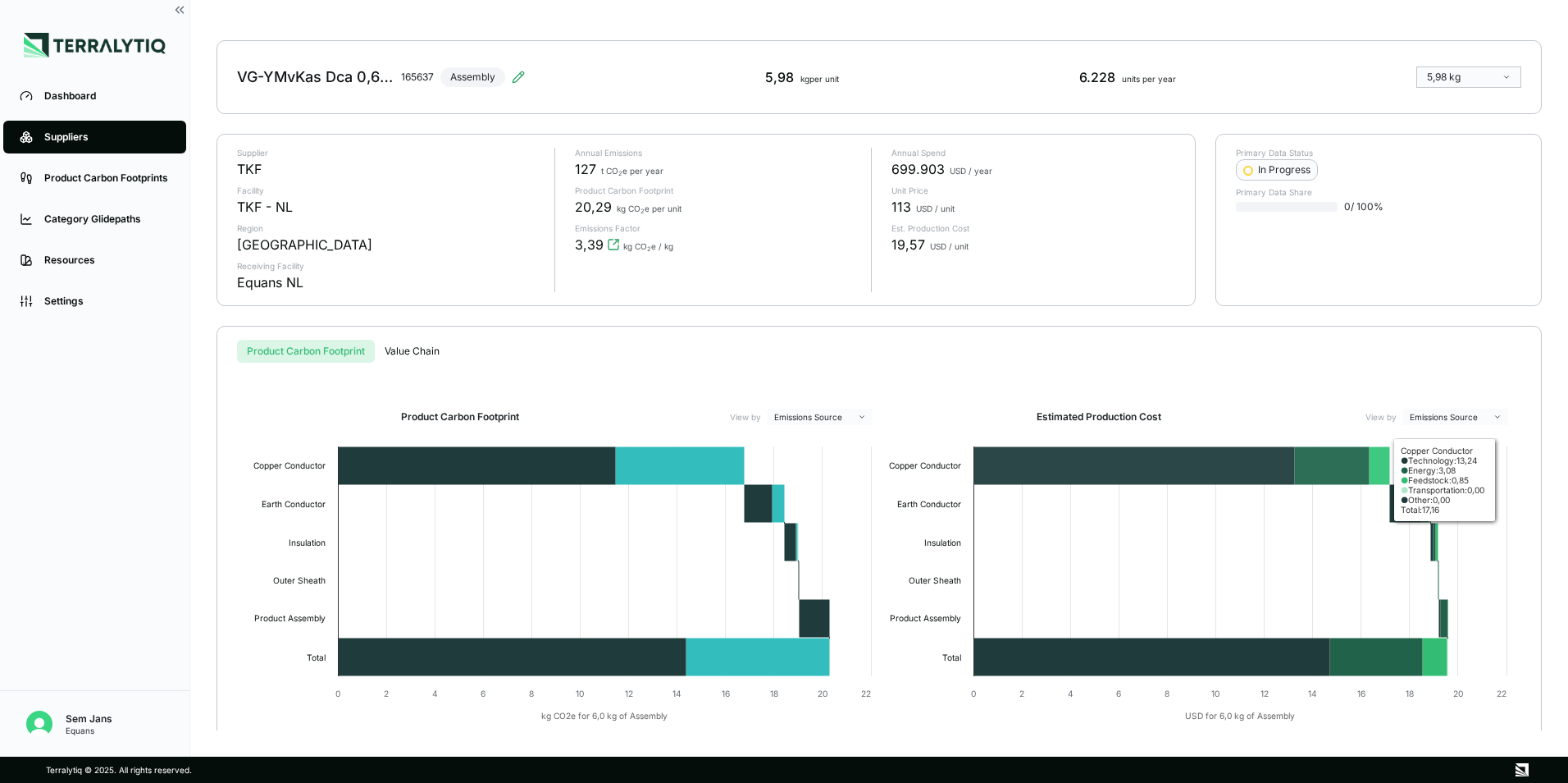
scroll to position [103, 0]
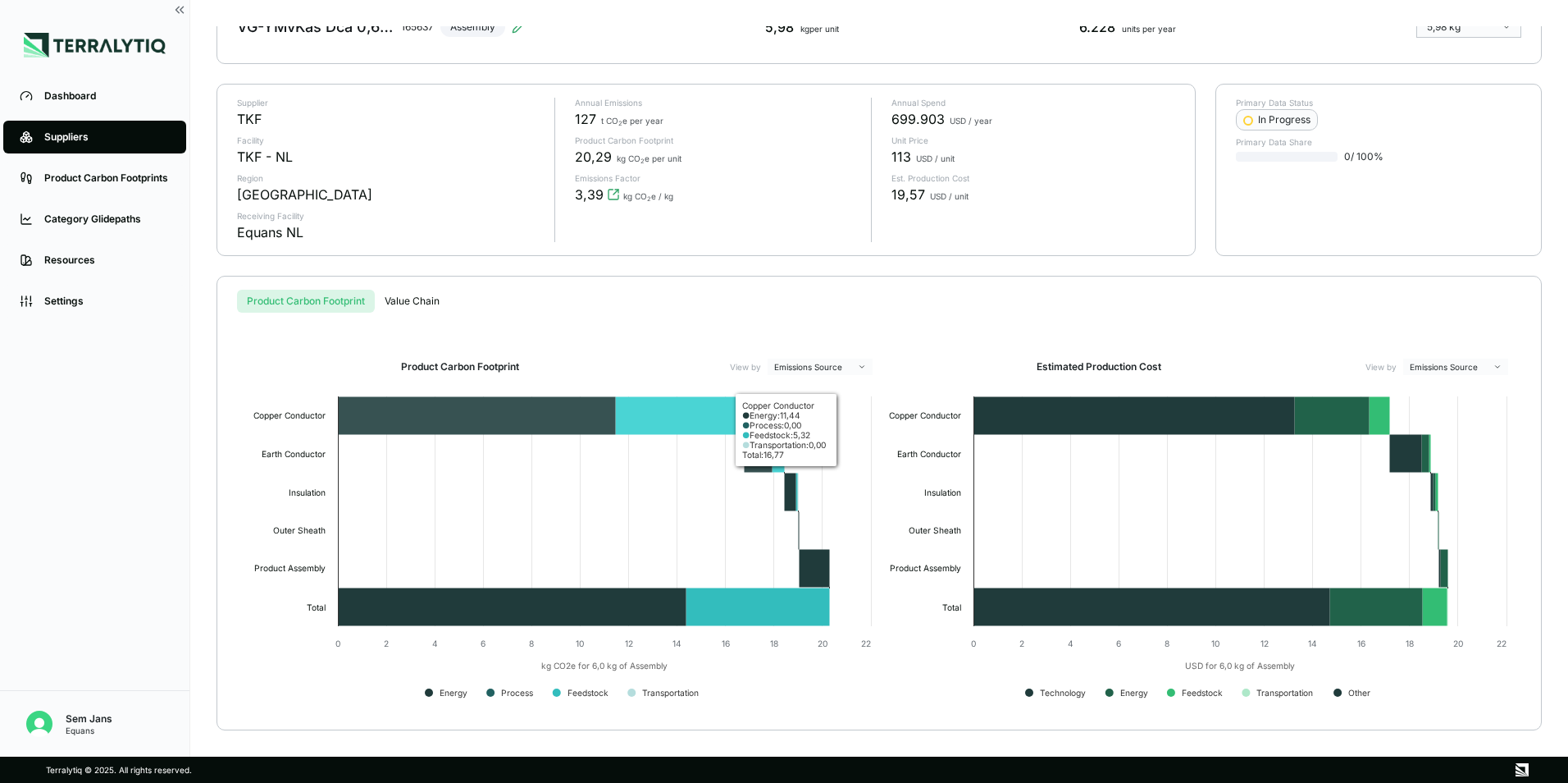
click at [600, 417] on icon at bounding box center [477, 416] width 278 height 38
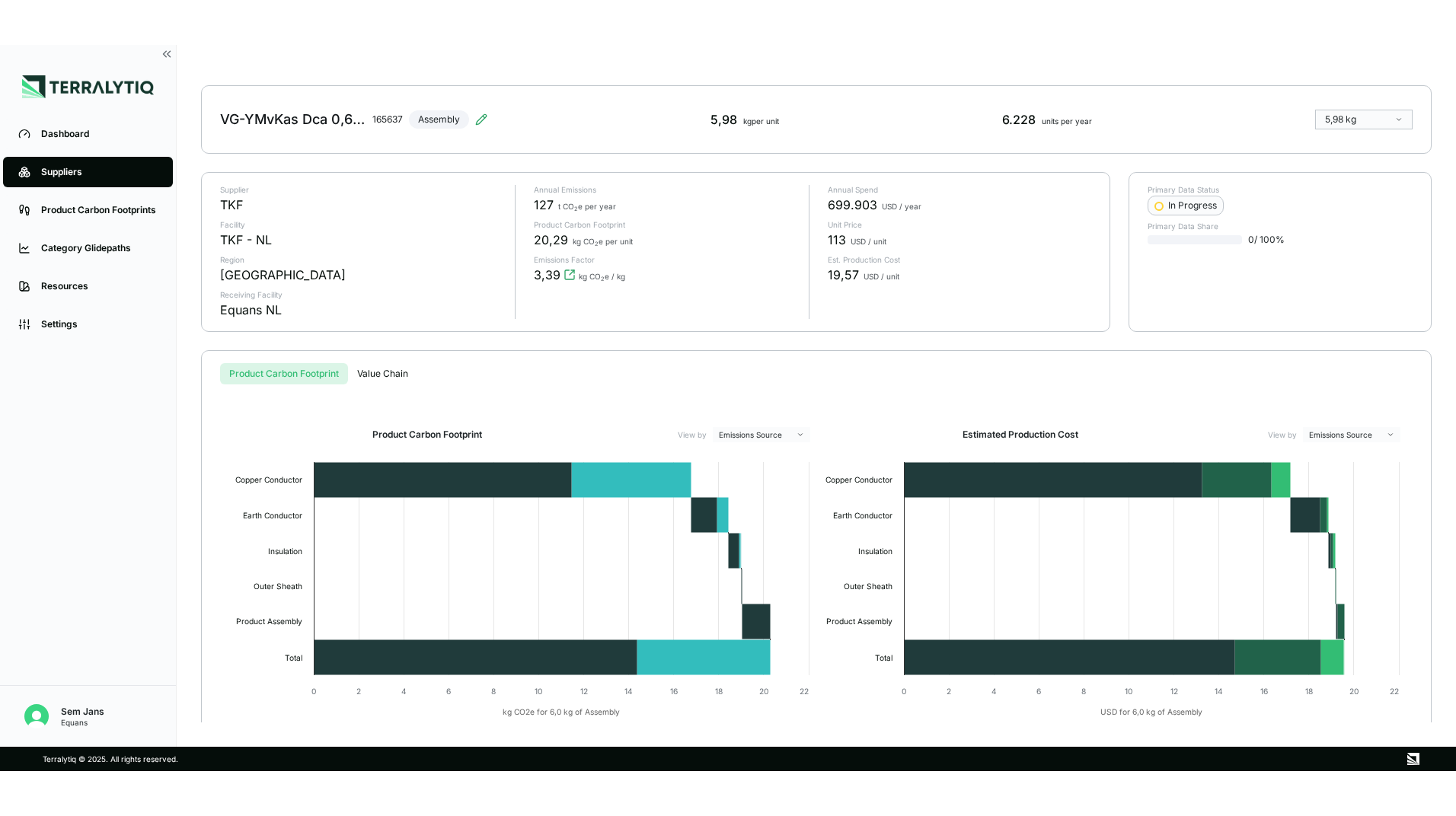
scroll to position [20, 0]
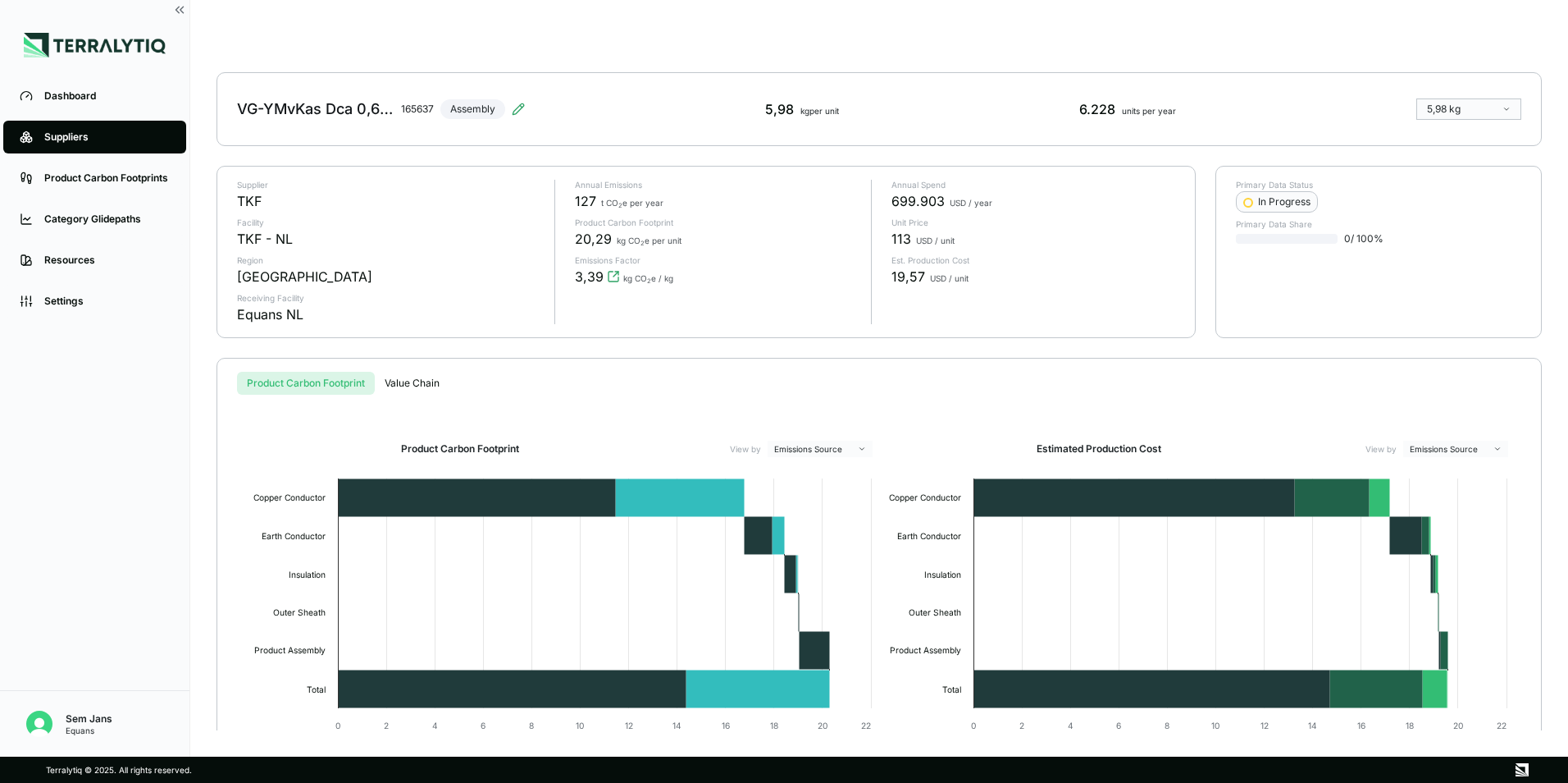
click at [1490, 107] on html "Dashboard Suppliers Product Carbon Footprints Category Glidepaths Resources Set…" at bounding box center [784, 392] width 1568 height 783
click at [1489, 109] on html "Dashboard Suppliers Product Carbon Footprints Category Glidepaths Resources Set…" at bounding box center [784, 392] width 1568 height 783
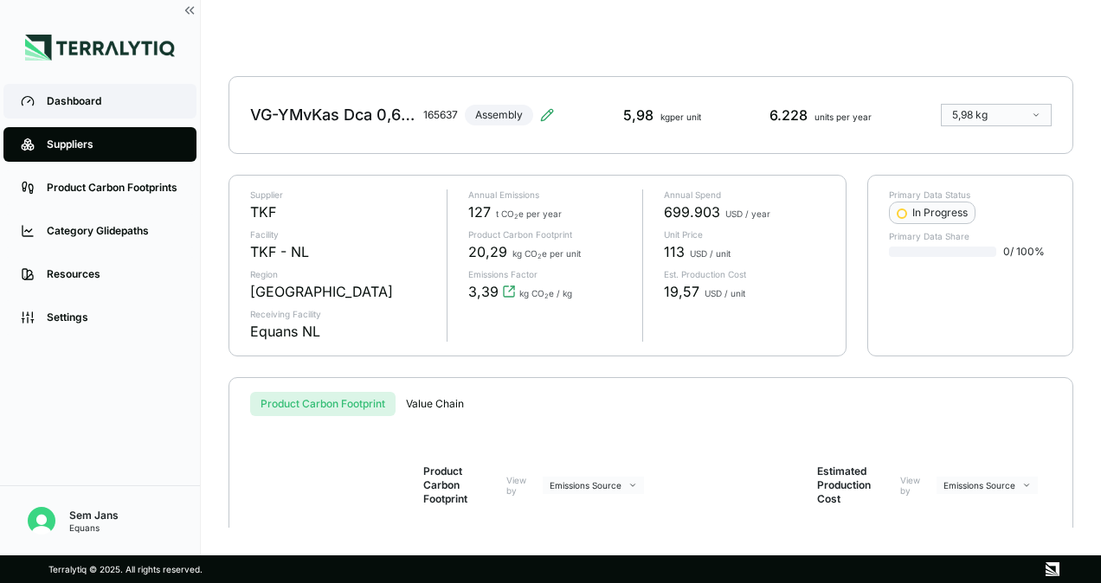
click at [68, 106] on div "Dashboard" at bounding box center [113, 101] width 132 height 14
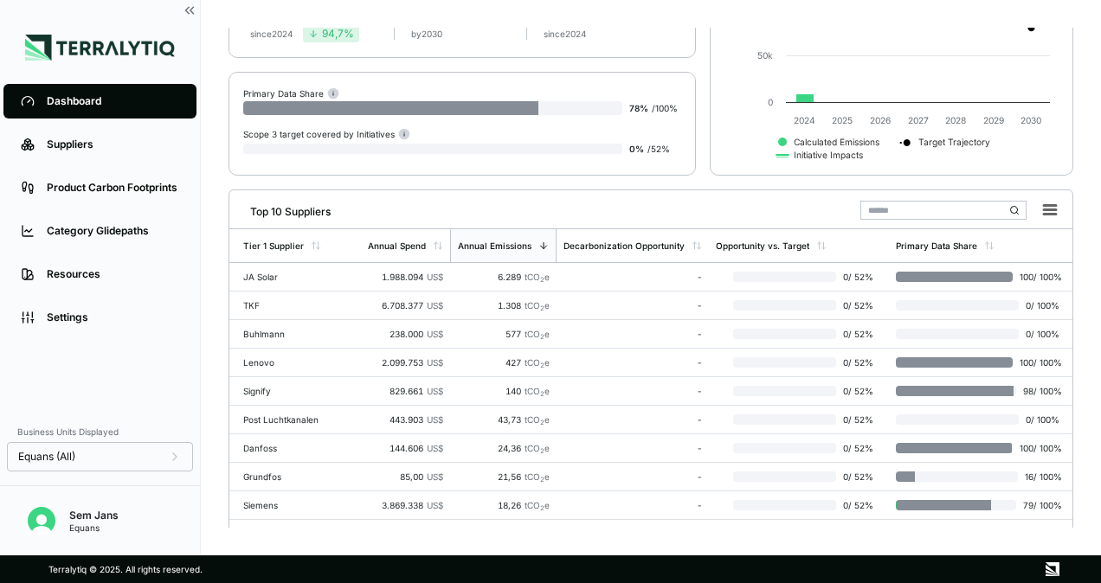
scroll to position [281, 0]
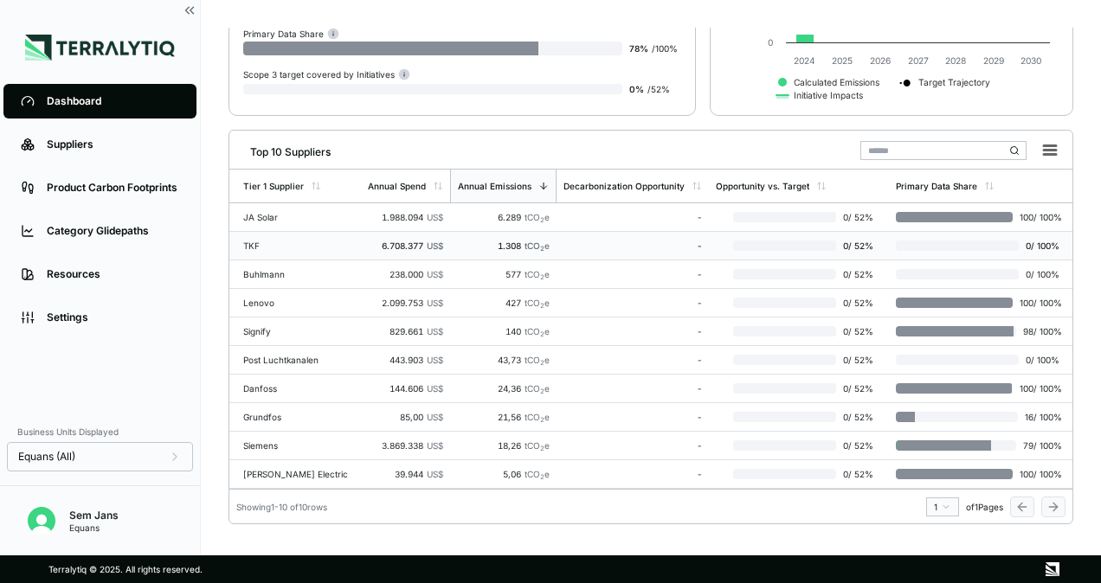
click at [279, 232] on td "TKF" at bounding box center [295, 246] width 132 height 29
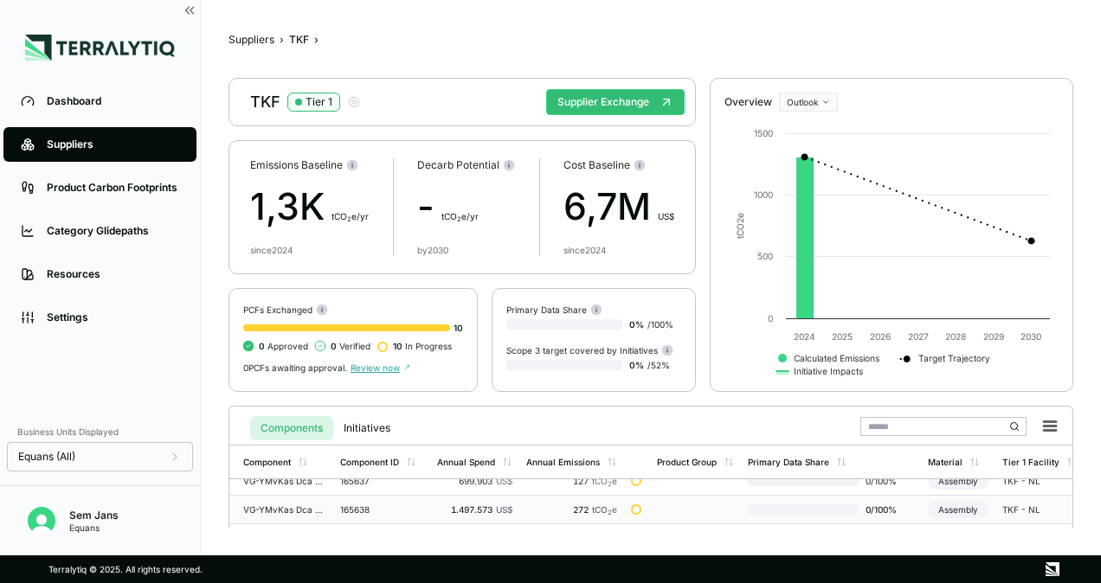
scroll to position [14, 0]
click at [303, 504] on div "VG-YMvKas Dca 0,6/1 kV 4 x 150 svss + as75" at bounding box center [284, 508] width 83 height 10
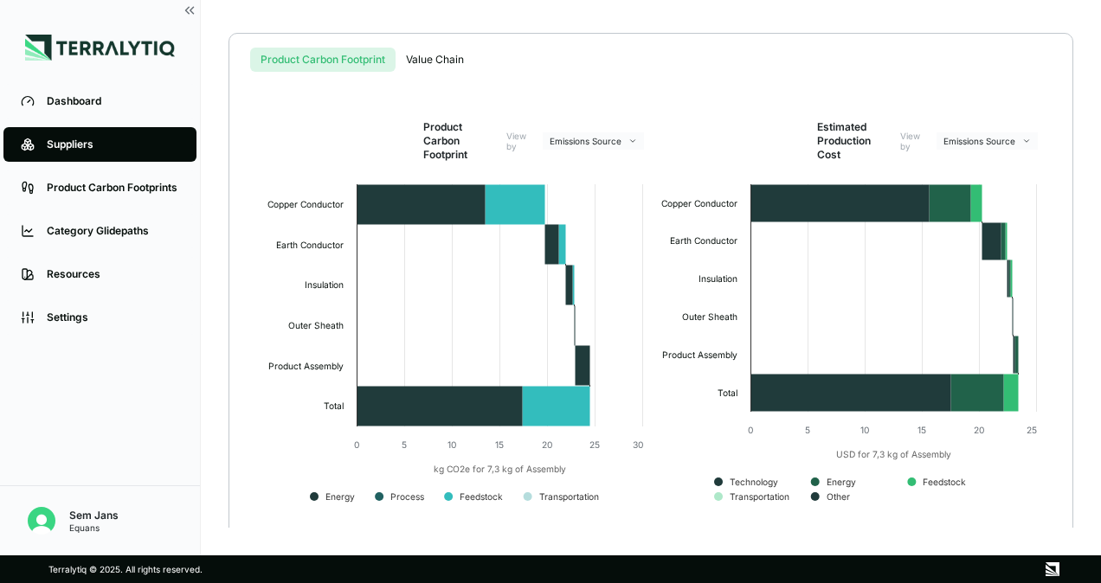
scroll to position [365, 0]
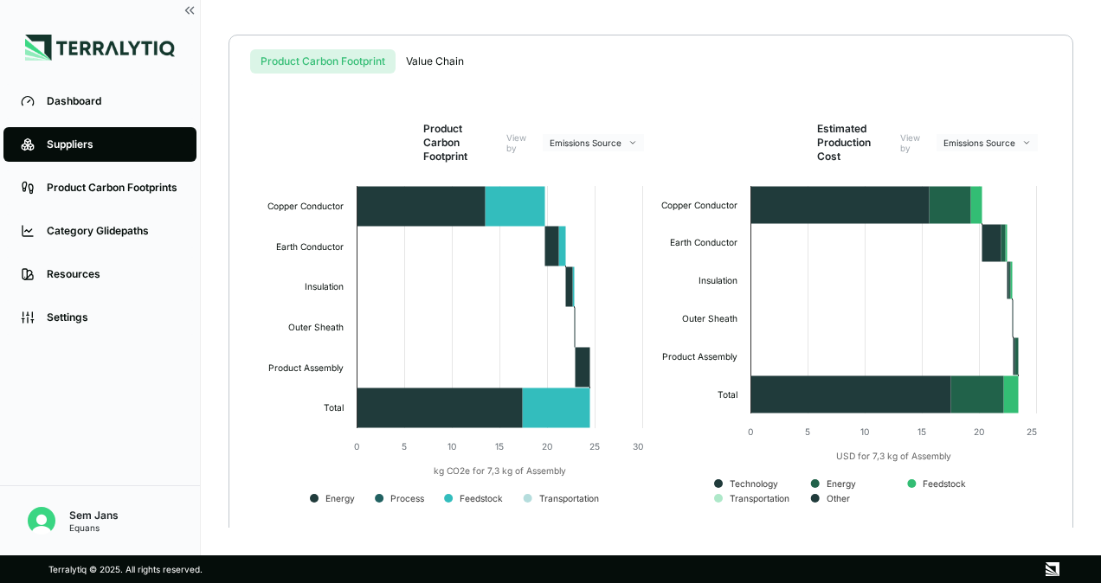
click at [643, 481] on rect at bounding box center [454, 350] width 394 height 346
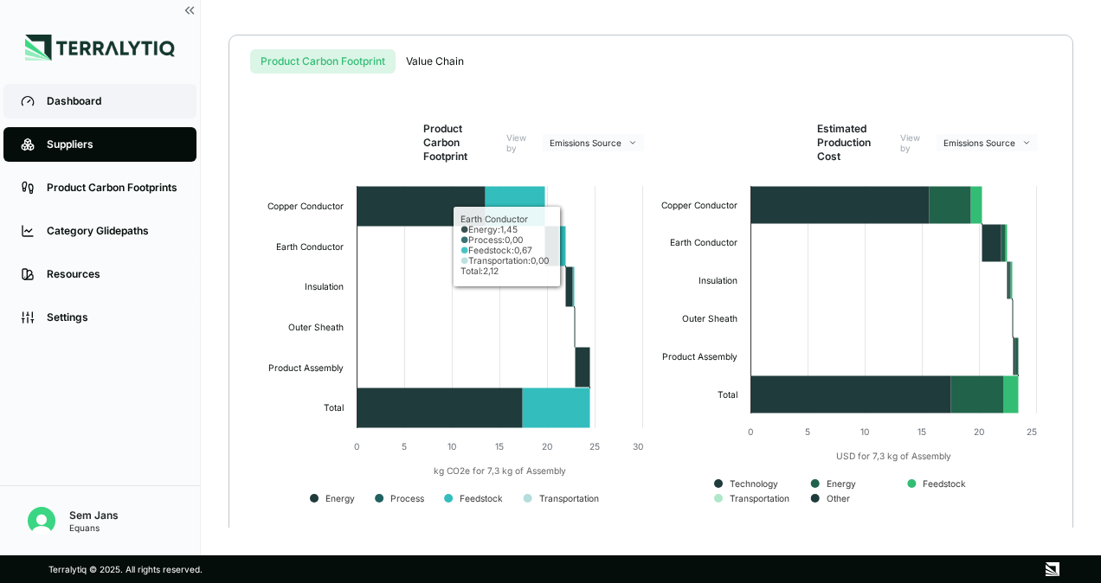
click at [78, 103] on div "Dashboard" at bounding box center [113, 101] width 132 height 14
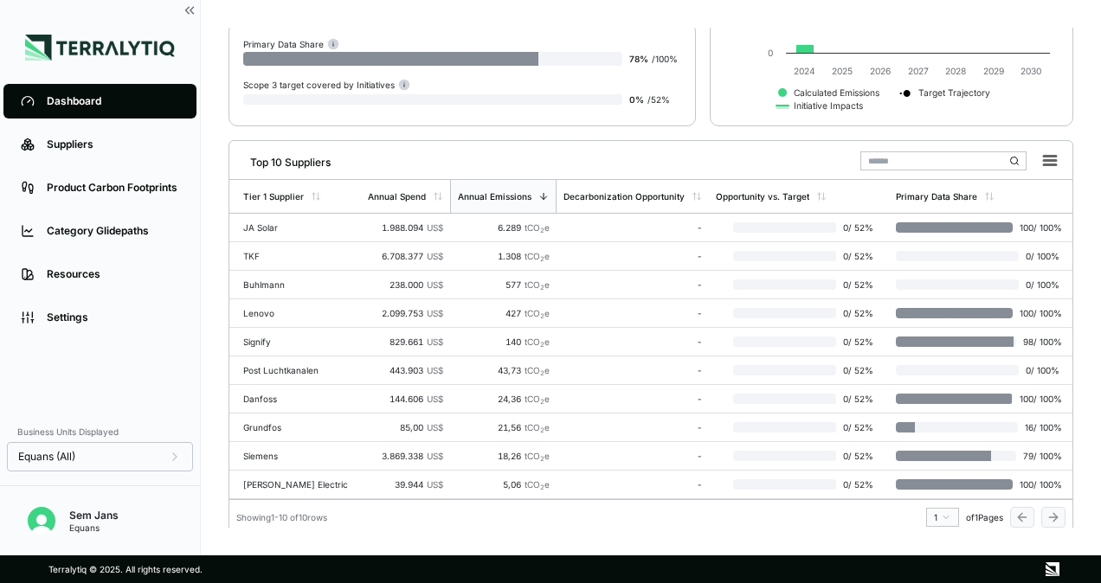
scroll to position [267, 0]
click at [335, 254] on div "TKF" at bounding box center [298, 255] width 111 height 10
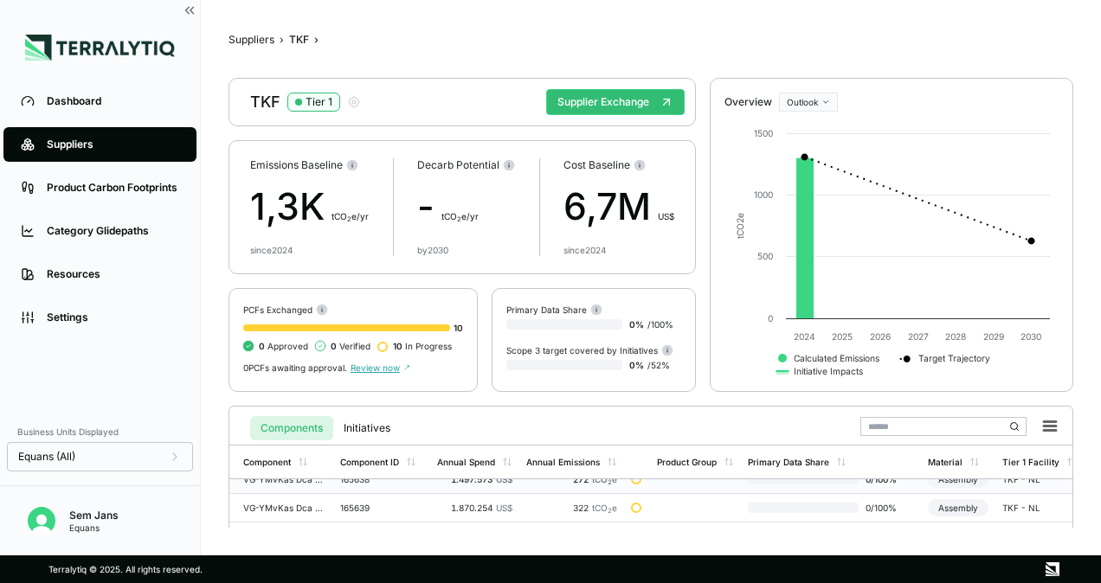
scroll to position [45, 0]
click at [286, 504] on div "VG-YMvKas Dca 0,6/1 kV 4 x 185 svs + as95" at bounding box center [284, 505] width 83 height 10
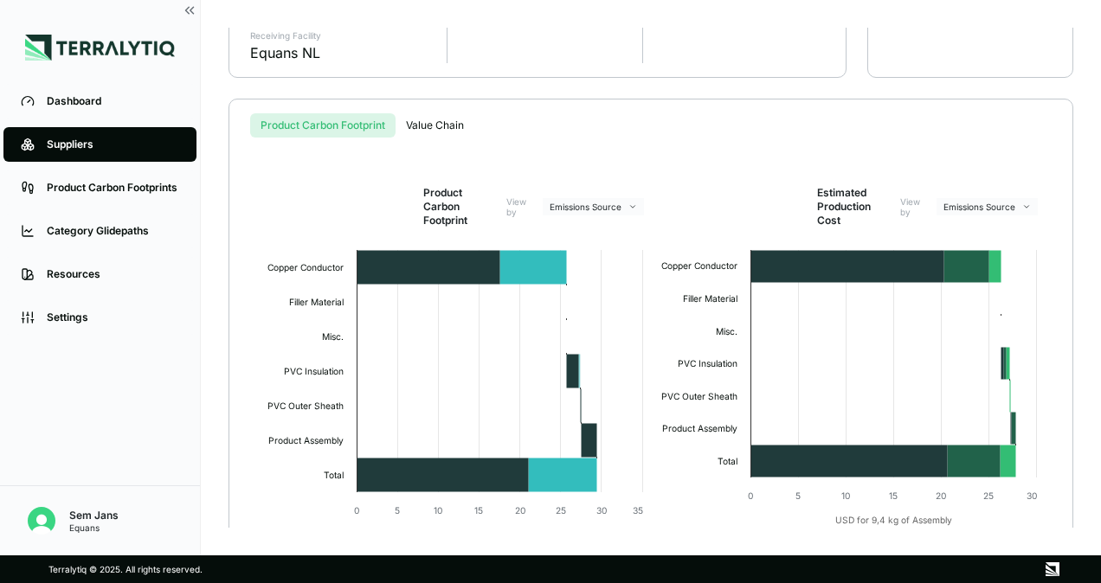
scroll to position [374, 0]
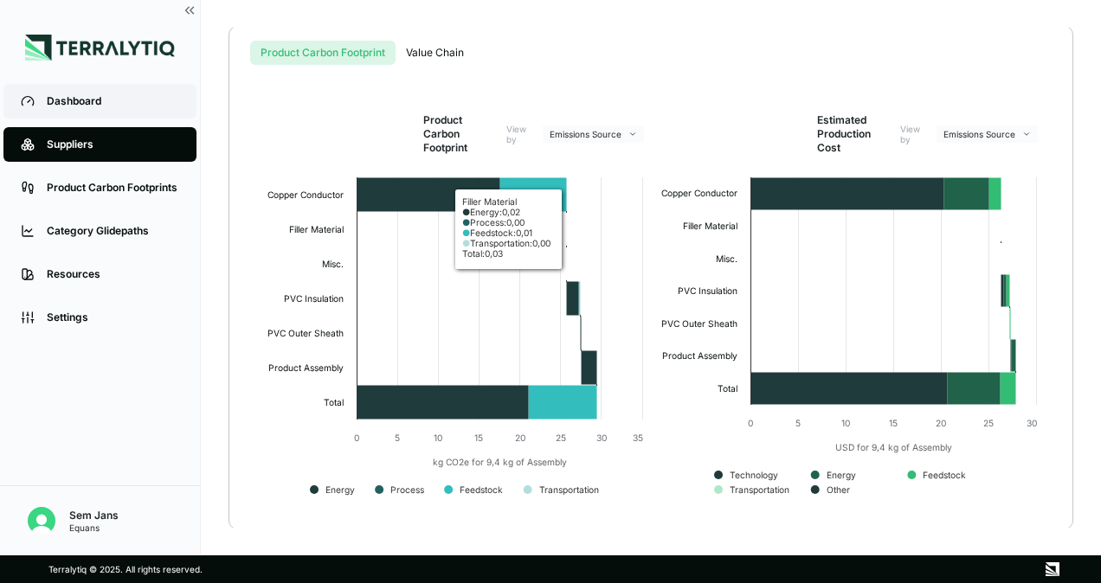
click at [126, 106] on div "Dashboard" at bounding box center [113, 101] width 132 height 14
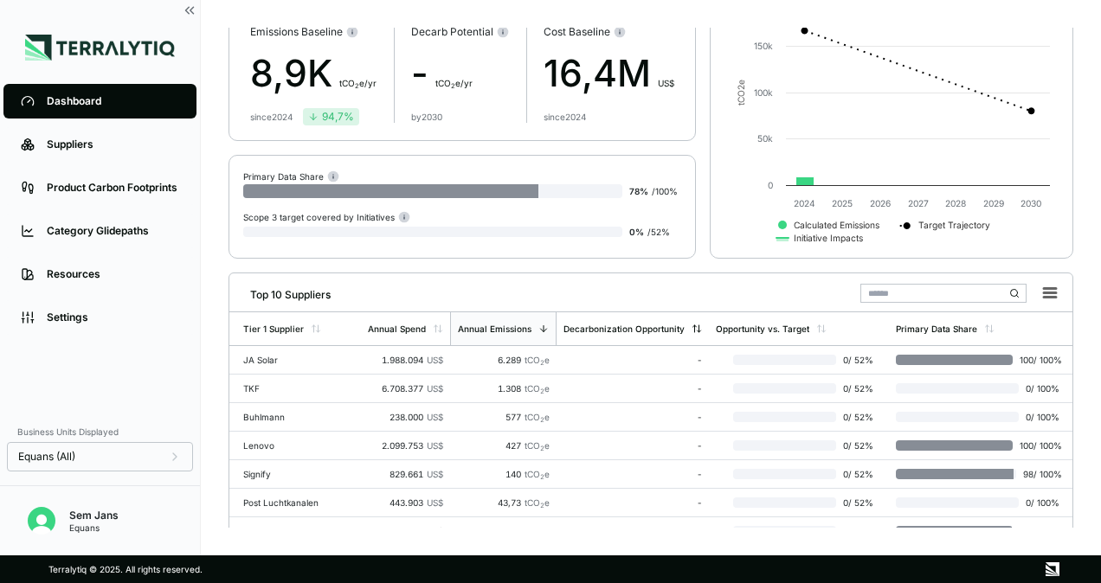
scroll to position [138, 0]
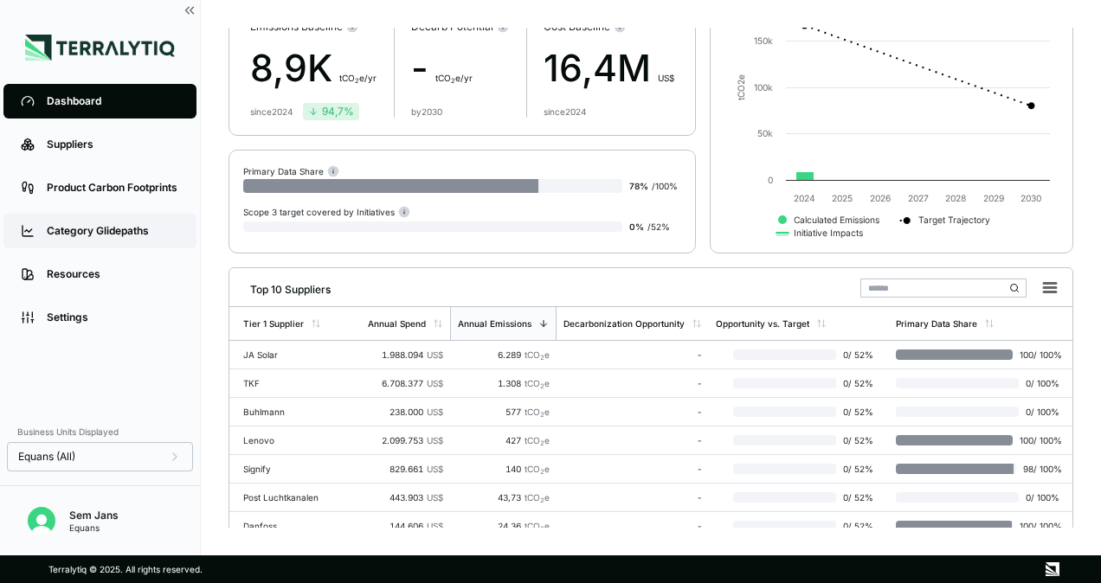
click at [159, 241] on link "Category Glidepaths" at bounding box center [99, 231] width 193 height 35
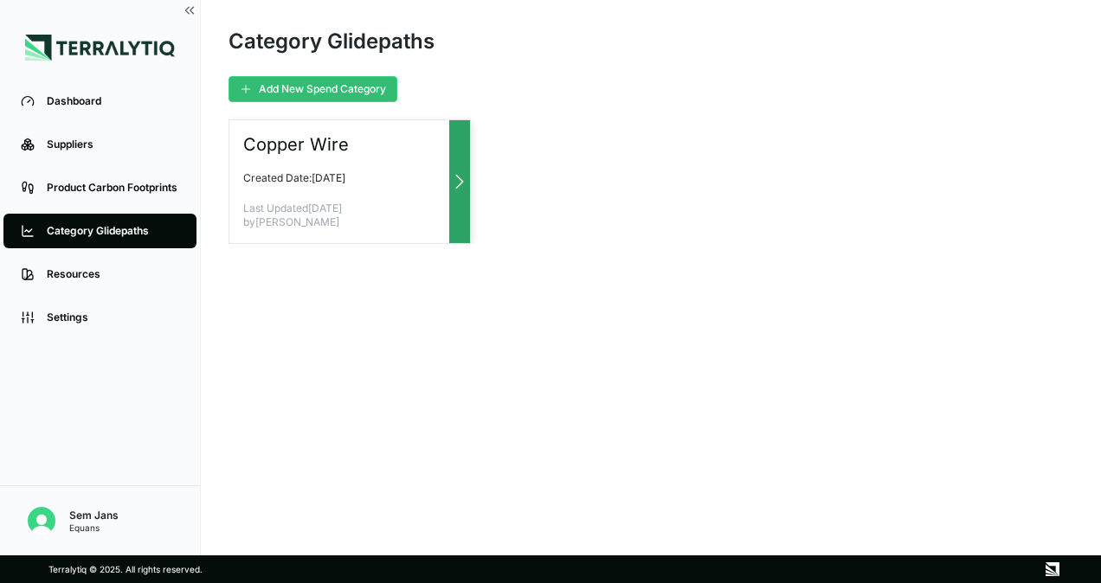
drag, startPoint x: 338, startPoint y: 208, endPoint x: 265, endPoint y: 185, distance: 76.1
click at [265, 185] on div "Copper Wire Created Date: [DATE] Last Updated [DATE] by [PERSON_NAME]" at bounding box center [350, 181] width 242 height 125
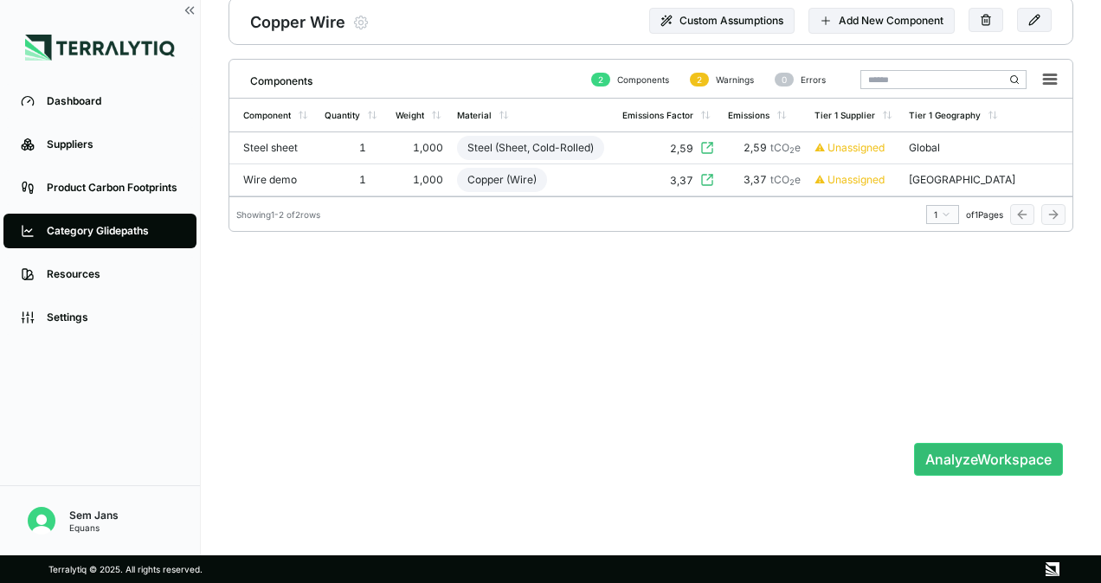
scroll to position [77, 0]
click at [293, 177] on div "Wire demo" at bounding box center [277, 179] width 68 height 14
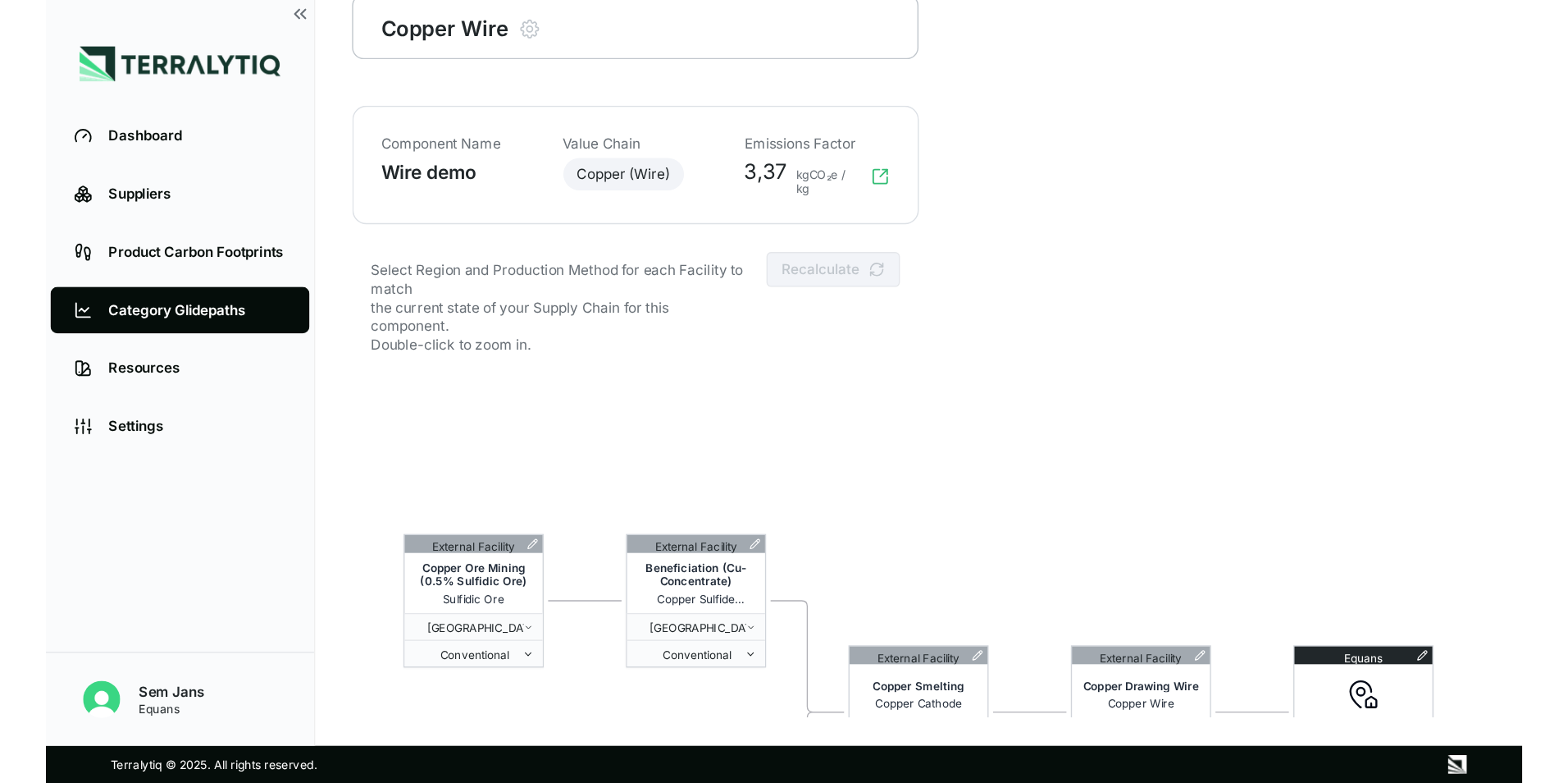
scroll to position [79, 0]
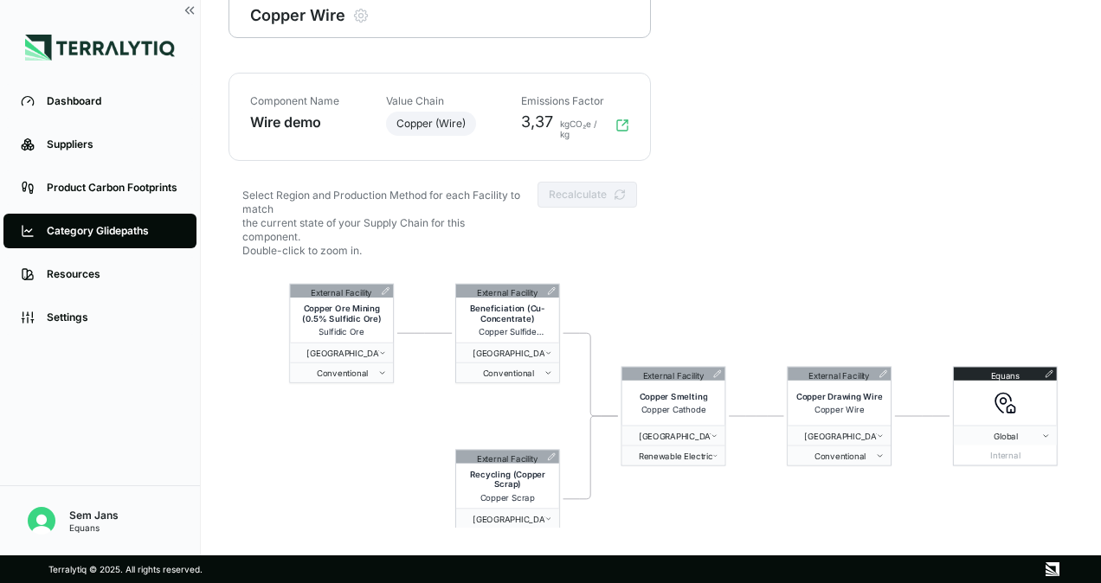
drag, startPoint x: 739, startPoint y: 487, endPoint x: 762, endPoint y: 379, distance: 110.5
click at [762, 379] on div "External Facility Copper Ore Mining (0.5% Sulfidic Ore) Sulfidic Ore Germany Co…" at bounding box center [651, 524] width 845 height 499
drag, startPoint x: 402, startPoint y: 125, endPoint x: 501, endPoint y: 131, distance: 99.7
click at [501, 131] on div "Component Name Wire demo Value Chain Copper (Wire) Emissions Factor 3,37 kgCO₂e…" at bounding box center [439, 116] width 379 height 45
drag, startPoint x: 501, startPoint y: 131, endPoint x: 750, endPoint y: 304, distance: 302.8
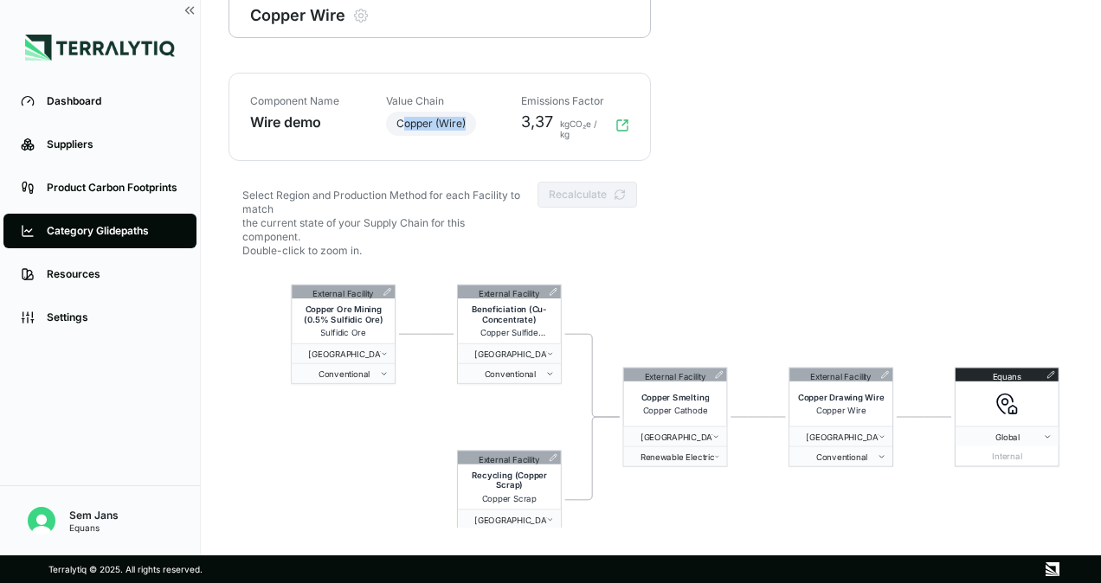
click at [750, 304] on div "External Facility Copper Ore Mining (0.5% Sulfidic Ore) Sulfidic Ore Germany Co…" at bounding box center [651, 524] width 845 height 499
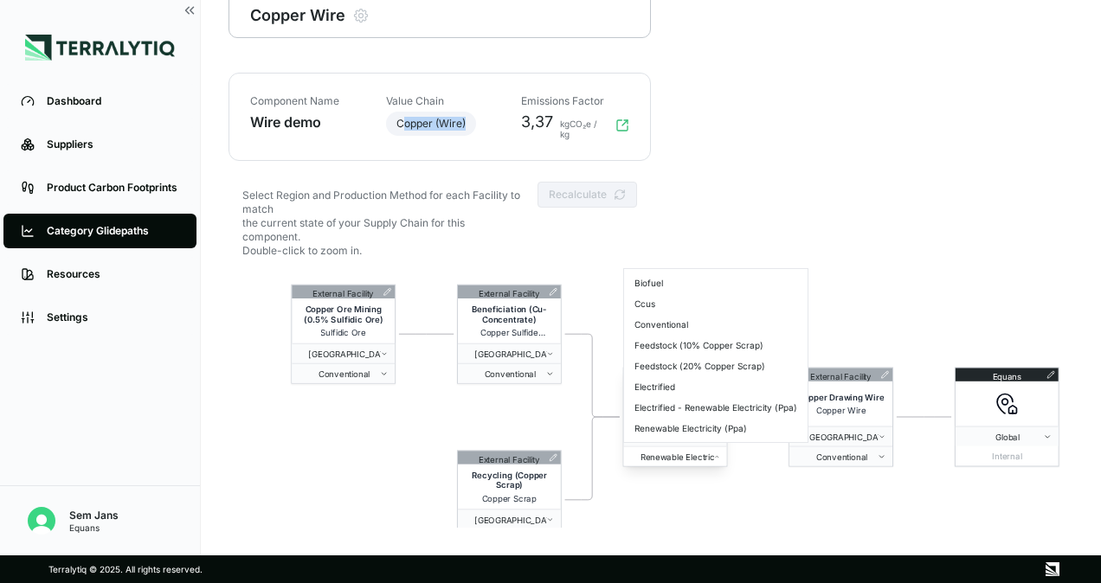
click at [718, 463] on button "Renewable Electricity (Ppa)" at bounding box center [675, 457] width 103 height 20
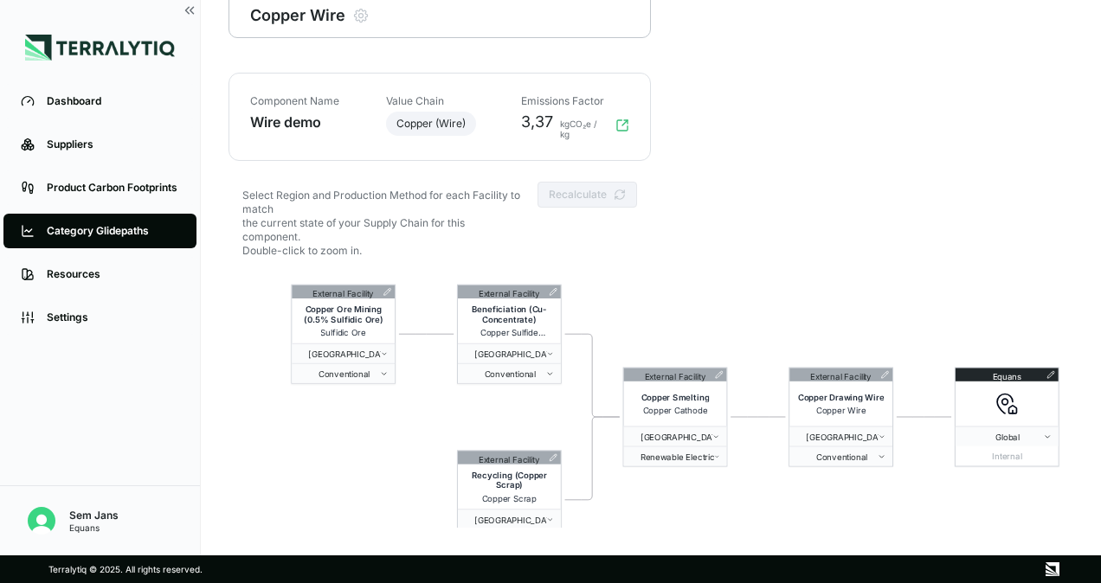
drag, startPoint x: 759, startPoint y: 505, endPoint x: 660, endPoint y: 505, distance: 98.7
click at [660, 505] on div "External Facility Copper Ore Mining (0.5% Sulfidic Ore) Sulfidic Ore Germany Co…" at bounding box center [651, 524] width 845 height 499
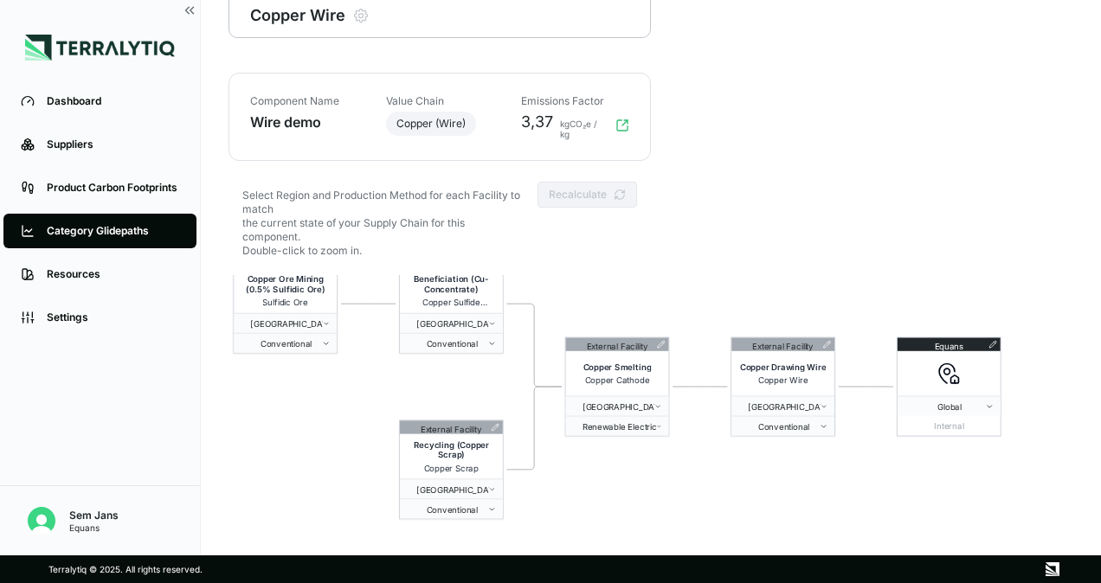
drag, startPoint x: 716, startPoint y: 331, endPoint x: 657, endPoint y: 299, distance: 66.6
click at [657, 299] on div "External Facility Copper Ore Mining (0.5% Sulfidic Ore) Sulfidic Ore Germany Co…" at bounding box center [651, 524] width 845 height 499
